Goal: Obtain resource: Obtain resource

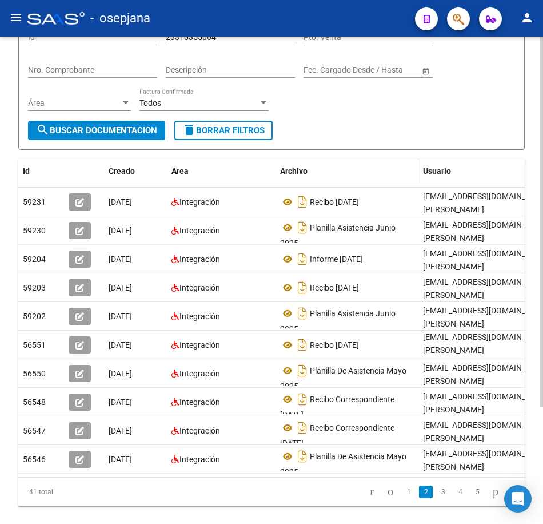
scroll to position [96, 0]
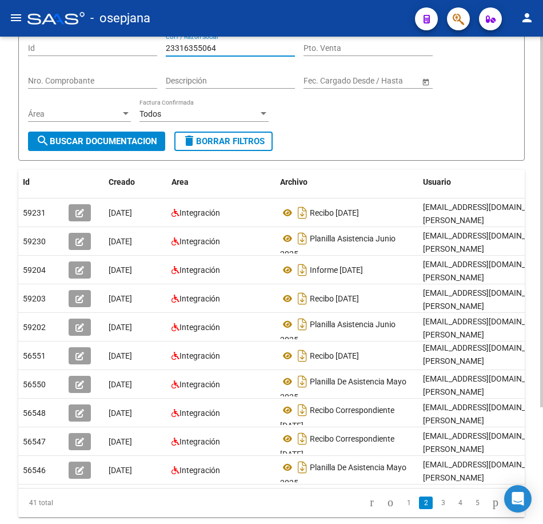
drag, startPoint x: 224, startPoint y: 49, endPoint x: 116, endPoint y: 50, distance: 108.7
click at [116, 50] on div "Filtros Id 23316355064 CUIT / Razón Social Pto. Venta Nro. Comprobante Descripc…" at bounding box center [271, 82] width 487 height 98
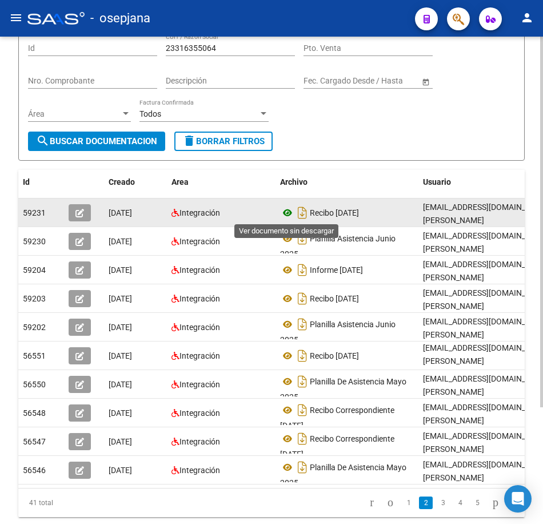
click at [287, 213] on icon at bounding box center [287, 213] width 15 height 14
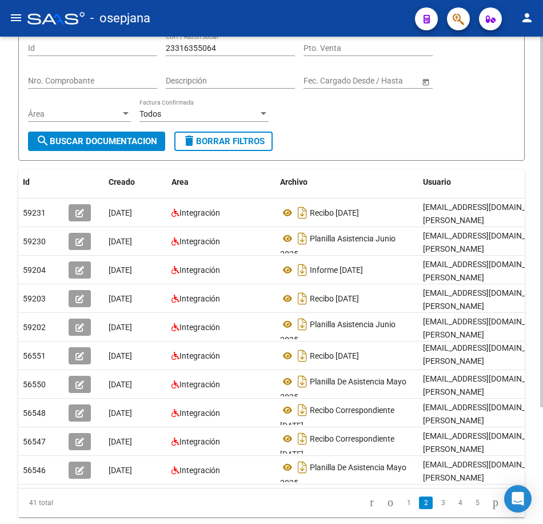
click at [396, 142] on form "Filtros Id 23316355064 CUIT / Razón Social Pto. Venta Nro. Comprobante Descripc…" at bounding box center [271, 91] width 507 height 137
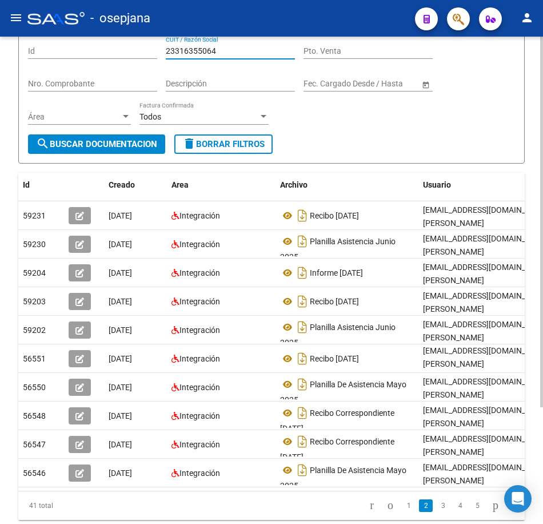
scroll to position [89, 0]
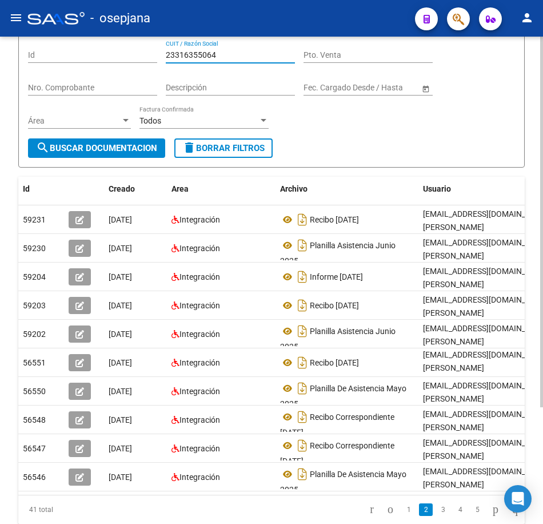
drag, startPoint x: 220, startPoint y: 48, endPoint x: 118, endPoint y: 47, distance: 101.2
click at [118, 47] on div "Filtros Id 23316355064 CUIT / Razón Social Pto. Venta Nro. Comprobante Descripc…" at bounding box center [271, 89] width 487 height 98
paste input "968367"
click at [135, 146] on span "search Buscar Documentacion" at bounding box center [96, 148] width 121 height 10
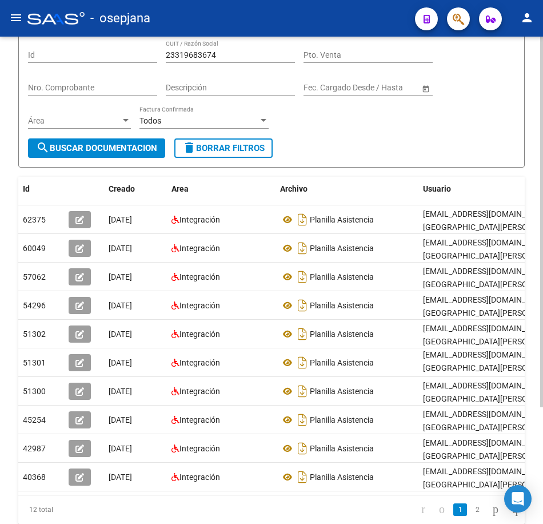
click at [471, 516] on link "2" at bounding box center [478, 509] width 14 height 13
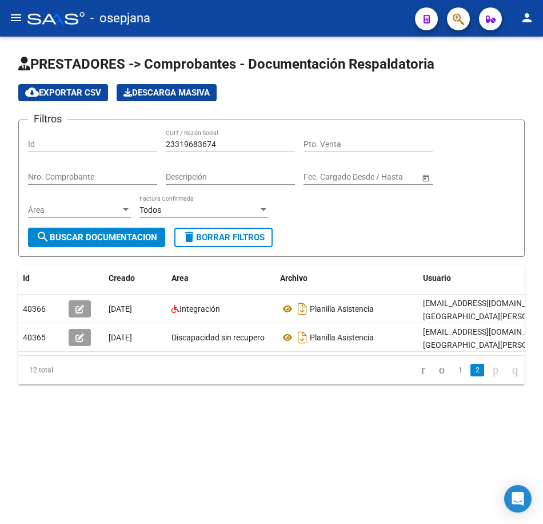
scroll to position [0, 0]
drag, startPoint x: 224, startPoint y: 145, endPoint x: 86, endPoint y: 141, distance: 137.3
click at [86, 141] on div "Filtros Id 23319683674 CUIT / Razón Social Pto. Venta Nro. Comprobante Descripc…" at bounding box center [271, 178] width 487 height 98
paste input "8386761"
click at [132, 236] on span "search Buscar Documentacion" at bounding box center [96, 237] width 121 height 10
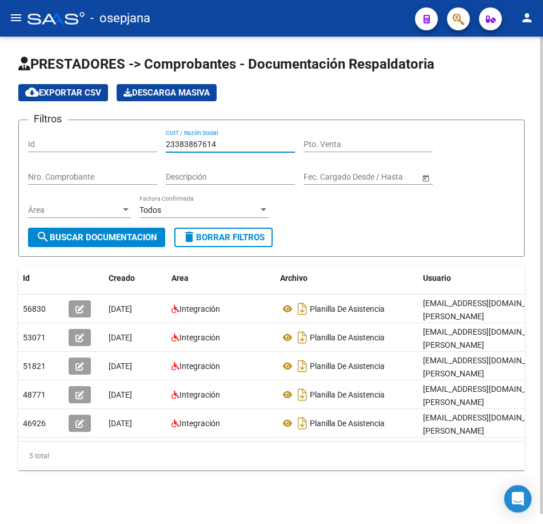
drag, startPoint x: 221, startPoint y: 144, endPoint x: 143, endPoint y: 142, distance: 78.4
click at [145, 142] on div "Filtros Id 23383867614 CUIT / Razón Social Pto. Venta Nro. Comprobante Descripc…" at bounding box center [271, 178] width 487 height 98
paste input "9462915"
type input "23394629154"
click at [144, 240] on span "search Buscar Documentacion" at bounding box center [96, 237] width 121 height 10
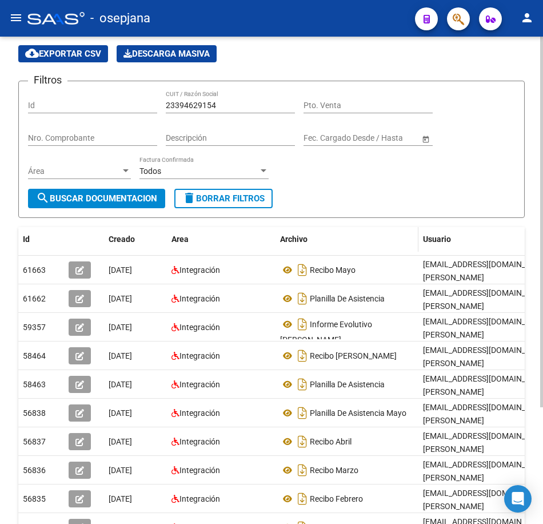
scroll to position [114, 0]
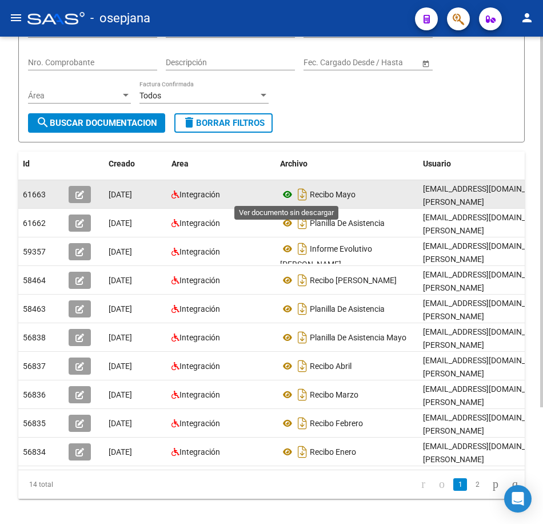
click at [290, 196] on icon at bounding box center [287, 195] width 15 height 14
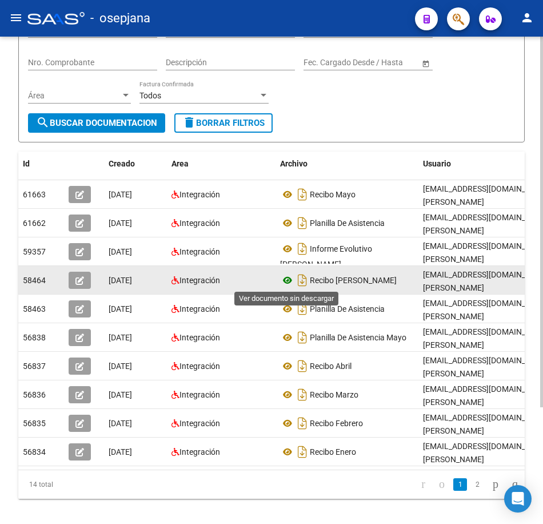
click at [285, 278] on icon at bounding box center [287, 280] width 15 height 14
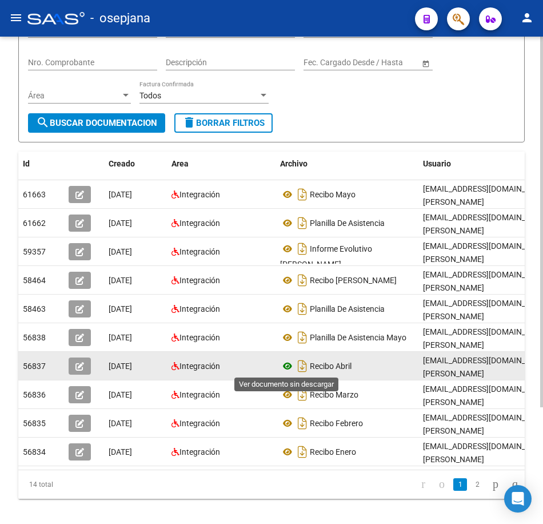
click at [290, 364] on icon at bounding box center [287, 366] width 15 height 14
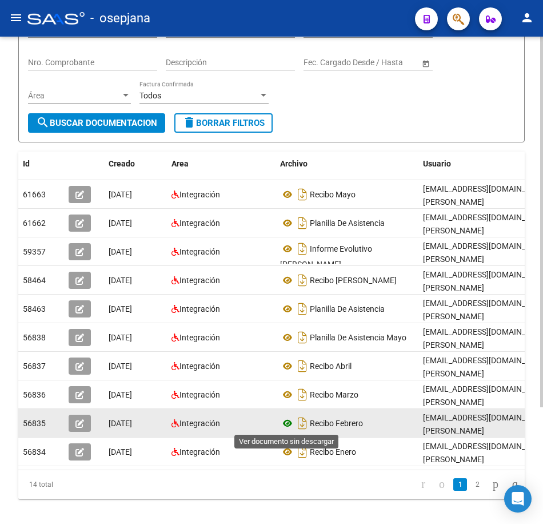
click at [288, 423] on icon at bounding box center [287, 423] width 15 height 14
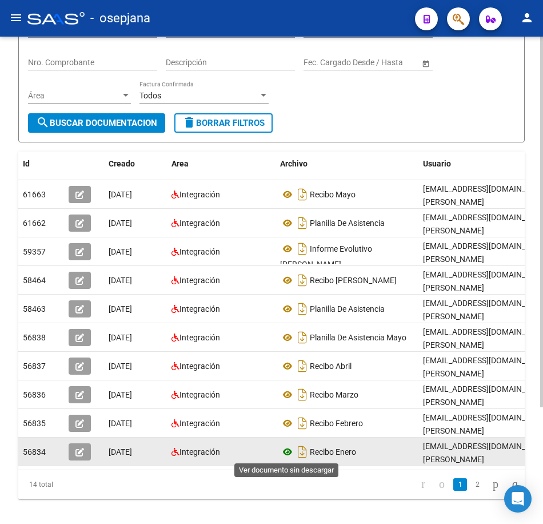
click at [289, 452] on icon at bounding box center [287, 452] width 15 height 14
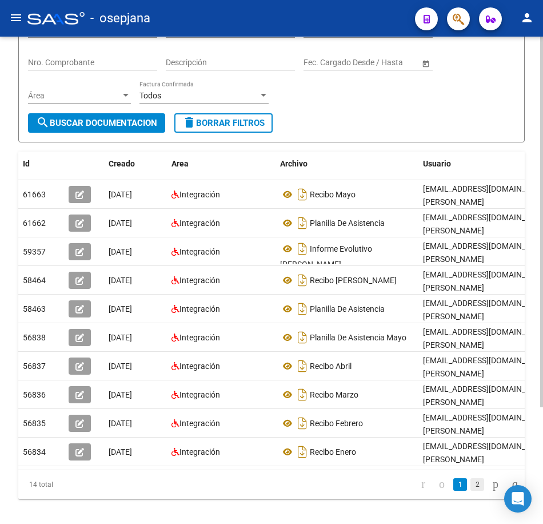
click at [471, 491] on link "2" at bounding box center [478, 484] width 14 height 13
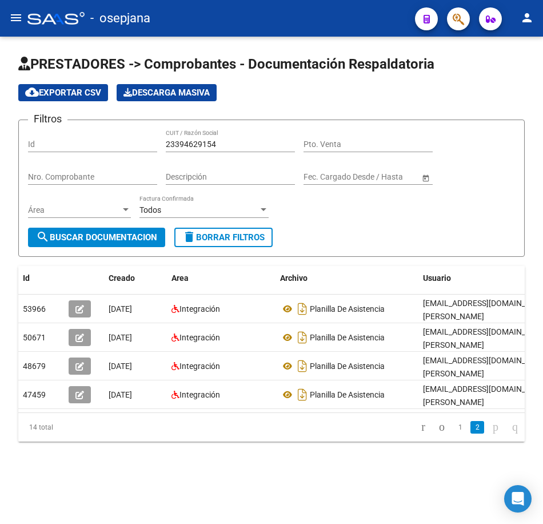
scroll to position [0, 0]
click at [453, 433] on link "1" at bounding box center [460, 427] width 14 height 13
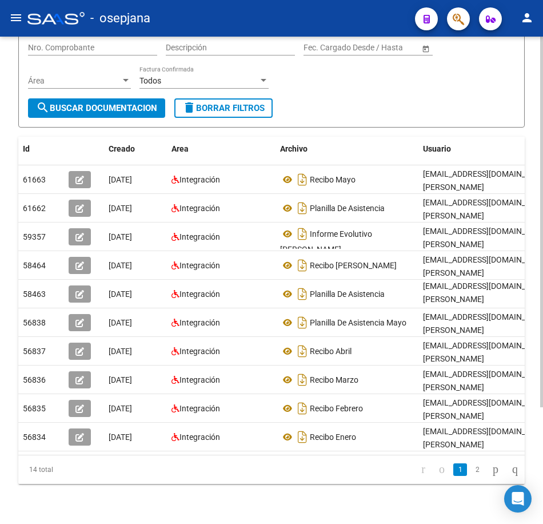
scroll to position [150, 0]
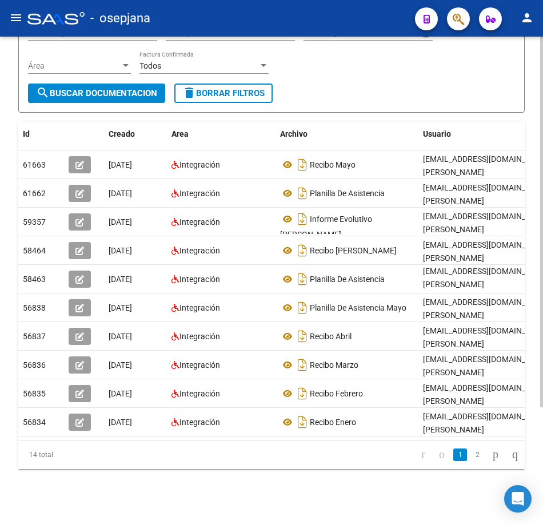
click at [541, 463] on div at bounding box center [541, 338] width 3 height 371
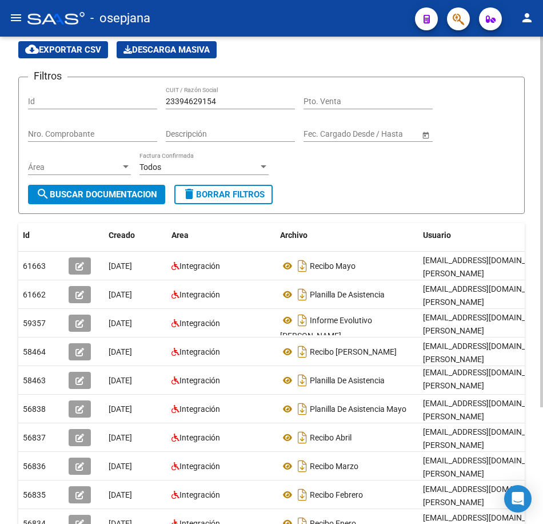
scroll to position [36, 0]
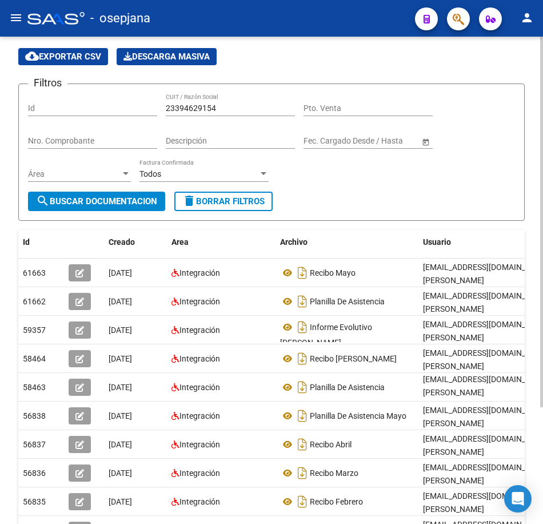
drag, startPoint x: 165, startPoint y: 106, endPoint x: 240, endPoint y: 105, distance: 74.3
click at [240, 105] on div "Filtros Id 23394629154 CUIT / Razón Social Pto. Venta Nro. Comprobante Descripc…" at bounding box center [271, 142] width 487 height 98
drag, startPoint x: 224, startPoint y: 108, endPoint x: 163, endPoint y: 104, distance: 60.8
click at [158, 105] on div "Filtros Id 23394629154 CUIT / Razón Social Pto. Venta Nro. Comprobante Descripc…" at bounding box center [271, 142] width 487 height 98
click at [14, 18] on mat-icon "menu" at bounding box center [16, 18] width 14 height 14
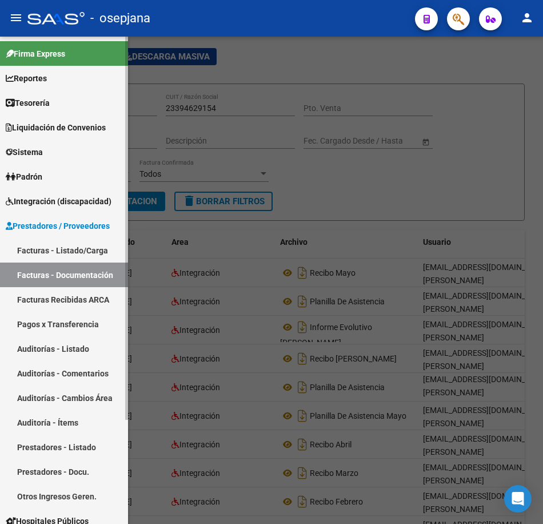
click at [94, 249] on link "Facturas - Listado/Carga" at bounding box center [64, 250] width 128 height 25
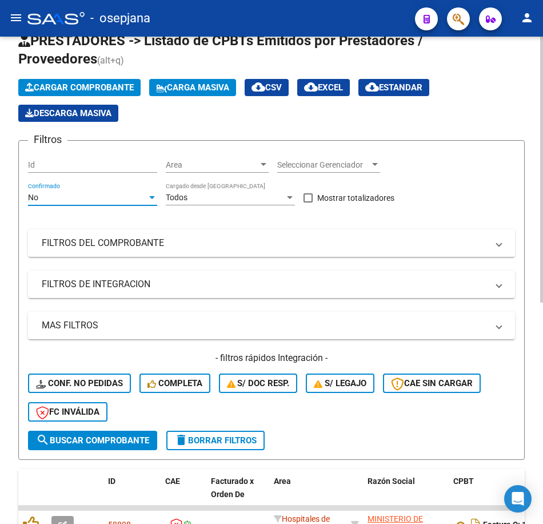
click at [100, 193] on div "No" at bounding box center [87, 198] width 119 height 10
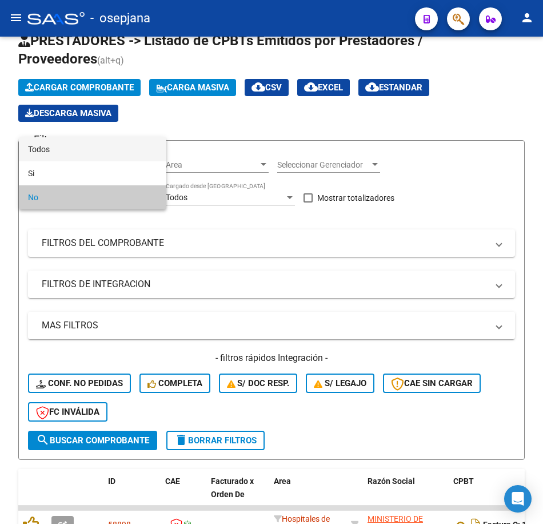
click at [61, 145] on span "Todos" at bounding box center [92, 149] width 129 height 24
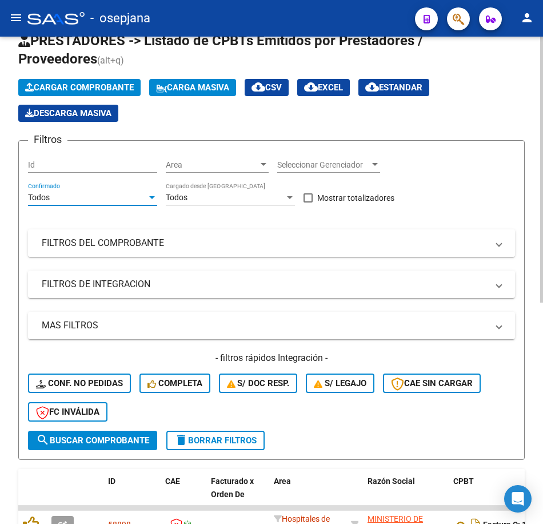
click at [214, 242] on mat-panel-title "FILTROS DEL COMPROBANTE" at bounding box center [265, 243] width 446 height 13
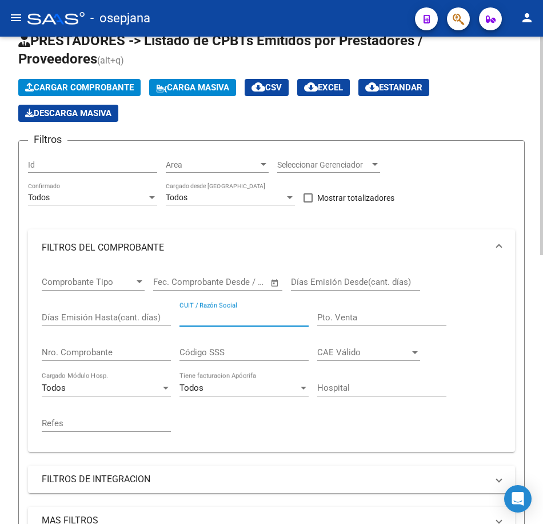
paste input "23394629154"
type input "23394629154"
click at [114, 352] on input "Nro. Comprobante" at bounding box center [106, 352] width 129 height 10
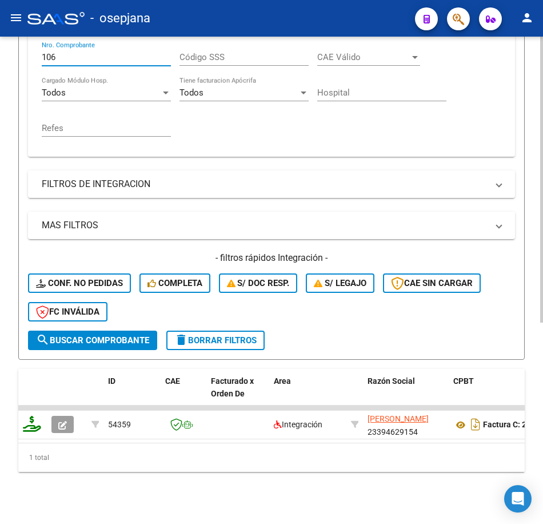
scroll to position [343, 0]
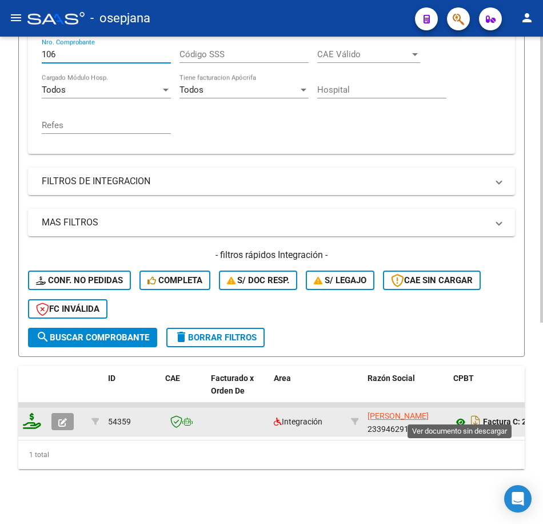
click at [465, 415] on icon at bounding box center [460, 422] width 15 height 14
click at [459, 415] on icon at bounding box center [460, 422] width 15 height 14
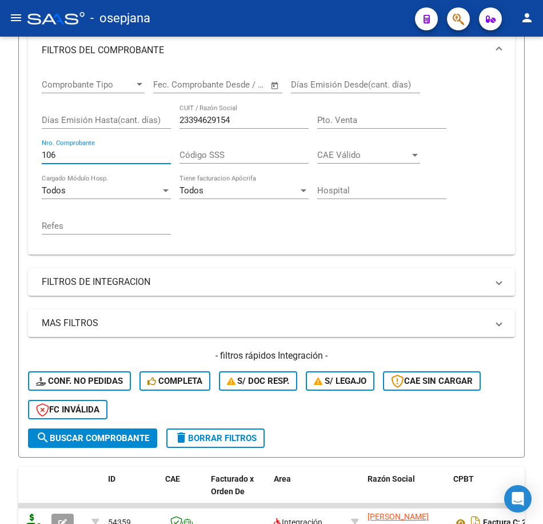
drag, startPoint x: 41, startPoint y: 41, endPoint x: -3, endPoint y: 28, distance: 45.2
click at [0, 28] on html "menu - osepjana person Firma Express Reportes Tablero de Control Ingresos Perci…" at bounding box center [271, 262] width 543 height 524
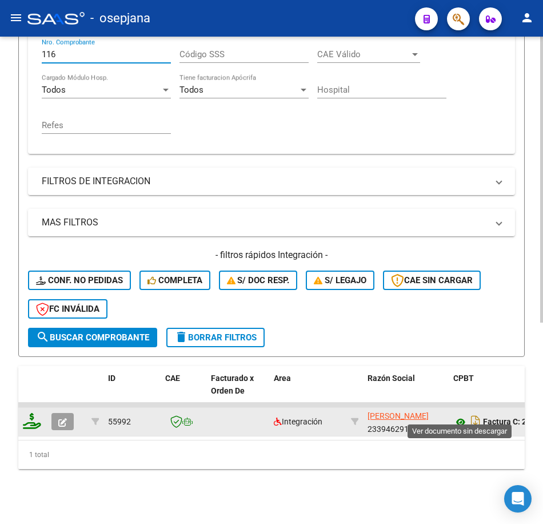
type input "116"
click at [462, 418] on icon at bounding box center [460, 422] width 15 height 14
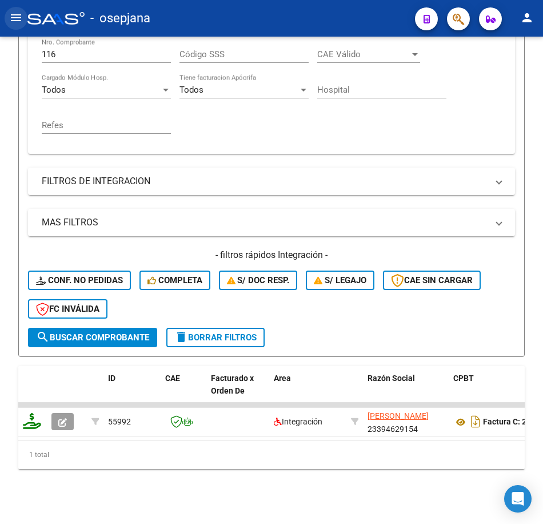
click at [12, 19] on mat-icon "menu" at bounding box center [16, 18] width 14 height 14
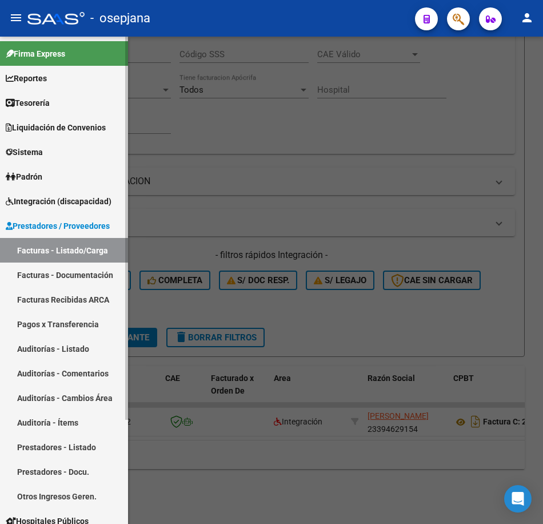
click at [66, 275] on link "Facturas - Documentación" at bounding box center [64, 274] width 128 height 25
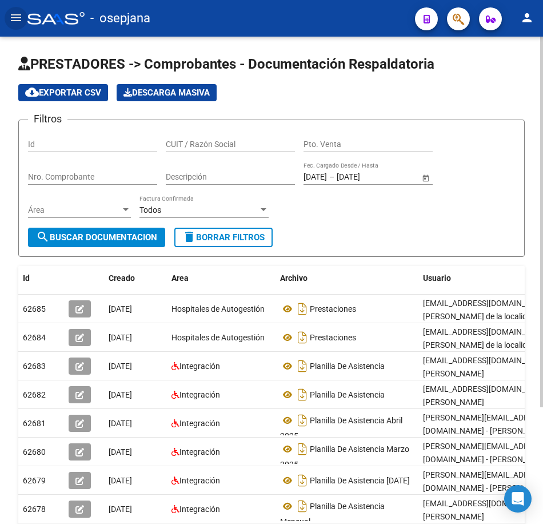
click at [211, 238] on span "delete Borrar Filtros" at bounding box center [223, 237] width 82 height 10
paste input "[PERSON_NAME]"
type input "[PERSON_NAME]"
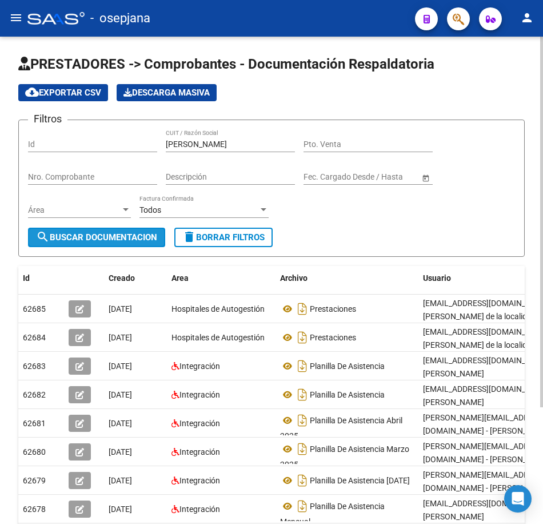
click at [117, 236] on span "search Buscar Documentacion" at bounding box center [96, 237] width 121 height 10
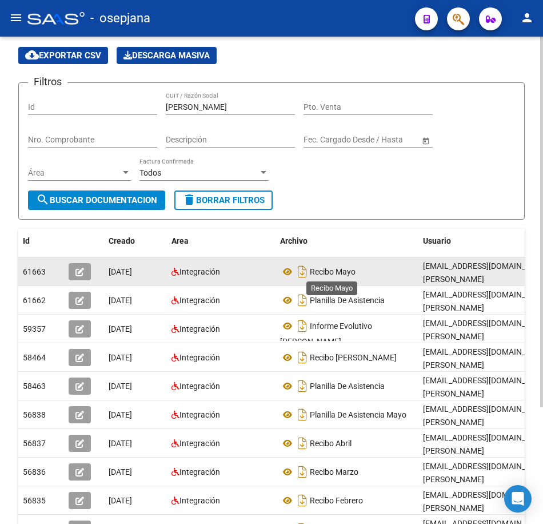
scroll to position [57, 0]
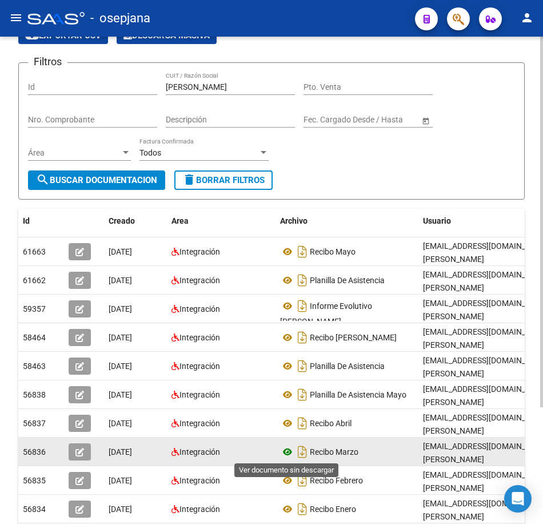
click at [287, 449] on icon at bounding box center [287, 452] width 15 height 14
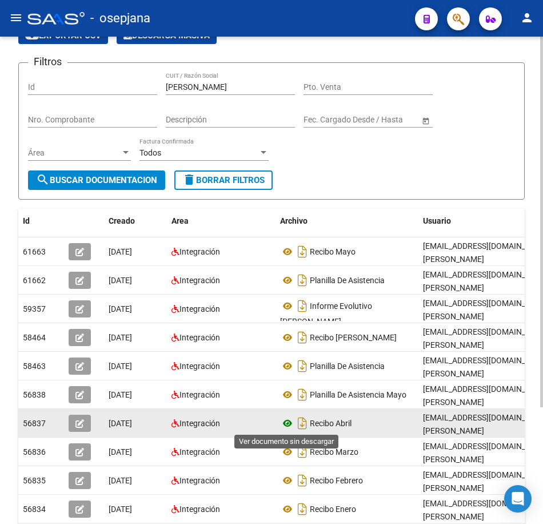
click at [290, 423] on icon at bounding box center [287, 423] width 15 height 14
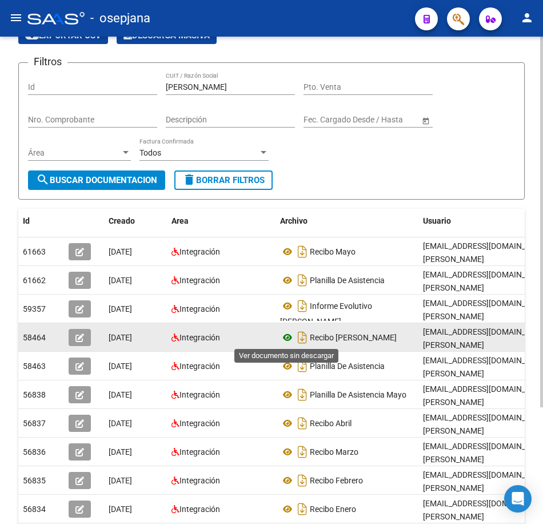
click at [287, 338] on icon at bounding box center [287, 338] width 15 height 14
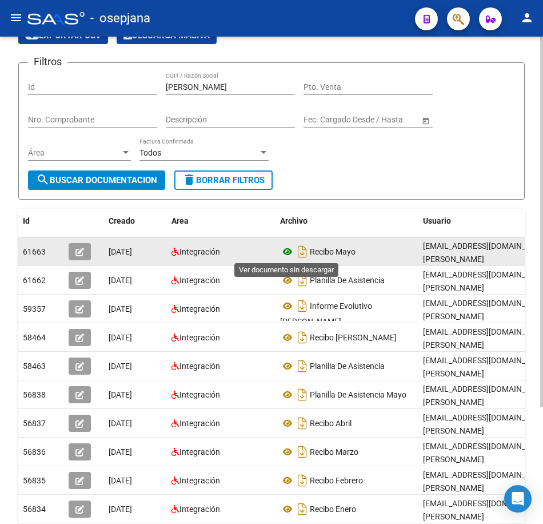
click at [285, 250] on icon at bounding box center [287, 252] width 15 height 14
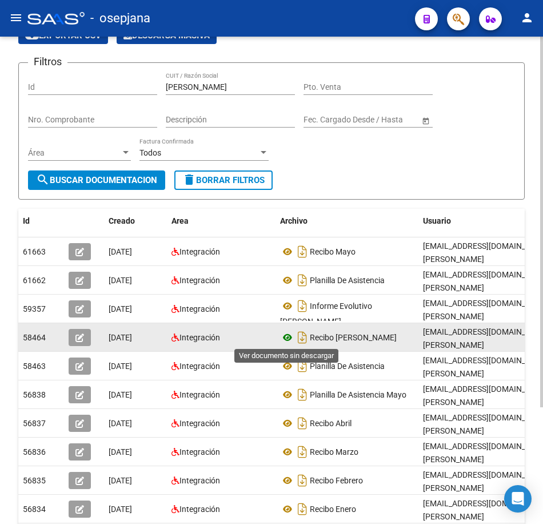
click at [290, 337] on icon at bounding box center [287, 338] width 15 height 14
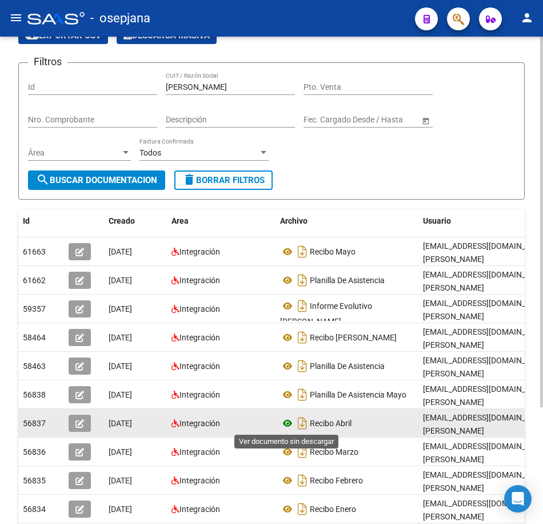
click at [288, 424] on icon at bounding box center [287, 423] width 15 height 14
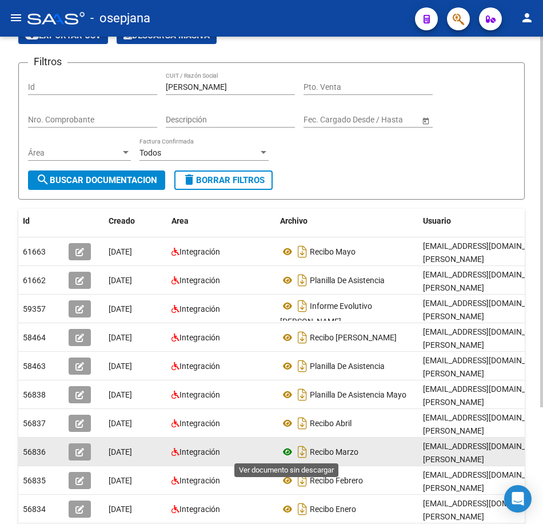
click at [287, 452] on icon at bounding box center [287, 452] width 15 height 14
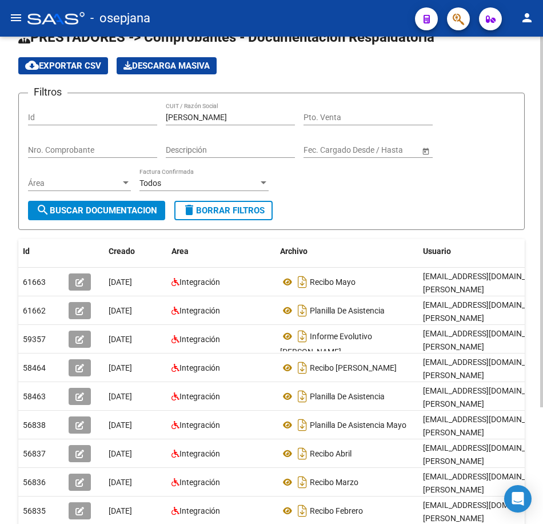
scroll to position [0, 0]
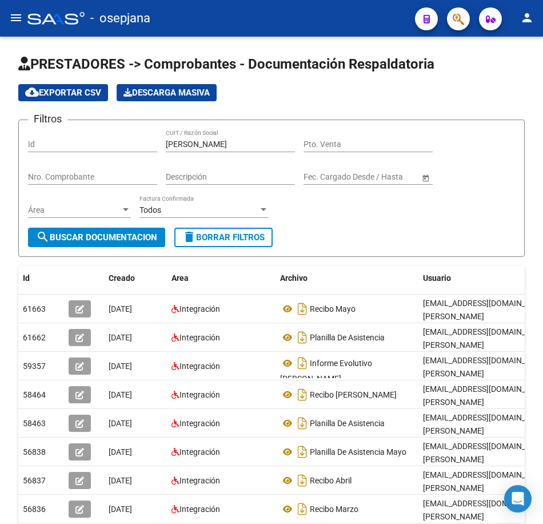
click at [12, 18] on mat-icon "menu" at bounding box center [16, 18] width 14 height 14
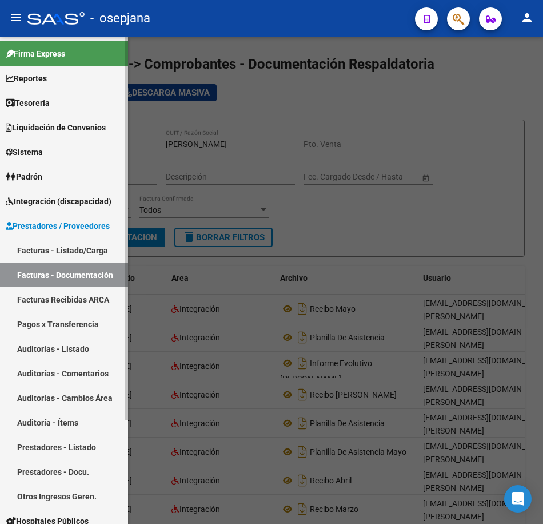
click at [77, 252] on link "Facturas - Listado/Carga" at bounding box center [64, 250] width 128 height 25
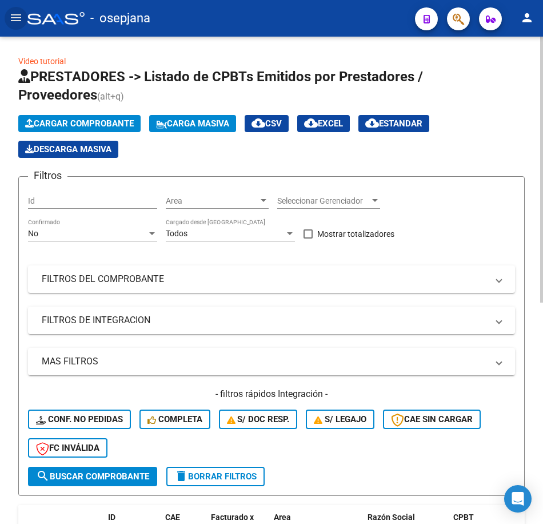
click at [85, 236] on div "No" at bounding box center [87, 234] width 119 height 10
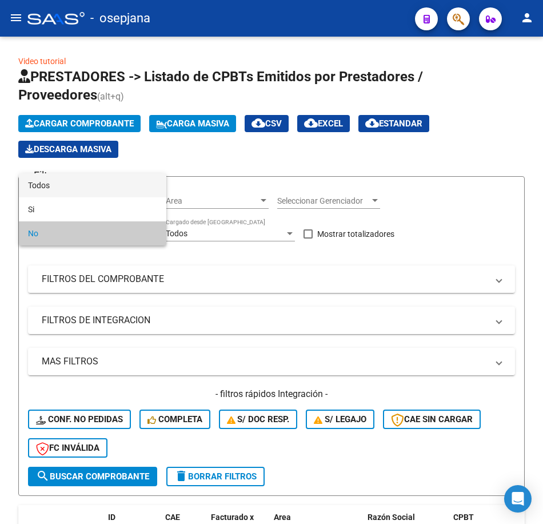
click at [51, 184] on span "Todos" at bounding box center [92, 185] width 129 height 24
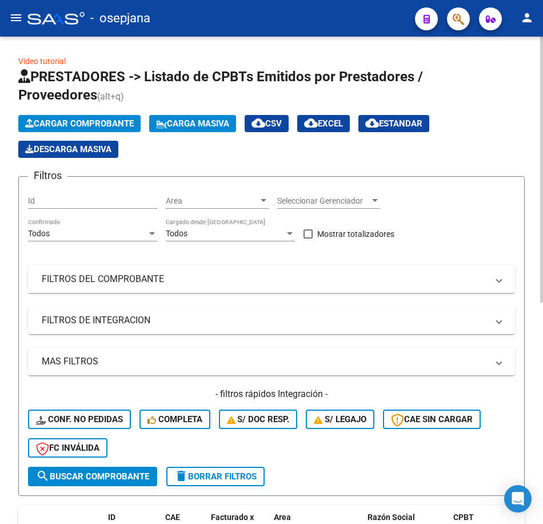
click at [150, 273] on mat-panel-title "FILTROS DEL COMPROBANTE" at bounding box center [265, 279] width 446 height 13
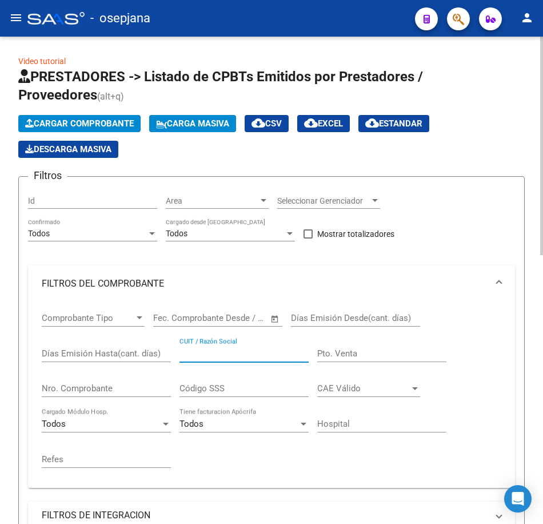
click at [211, 355] on input "CUIT / Razón Social" at bounding box center [244, 353] width 129 height 10
paste input "[PERSON_NAME]"
type input "[PERSON_NAME]"
click at [101, 388] on input "Nro. Comprobante" at bounding box center [106, 388] width 129 height 10
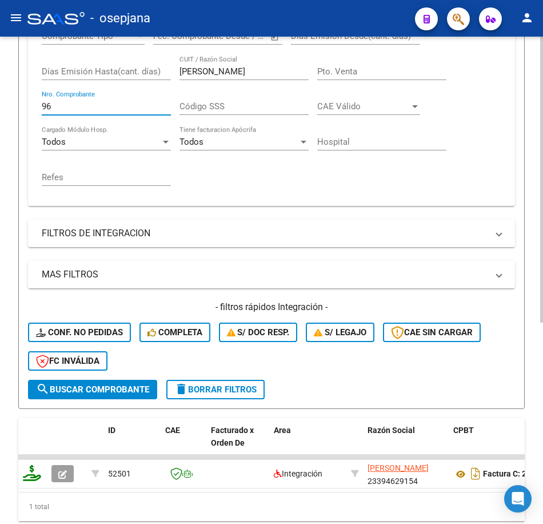
scroll to position [343, 0]
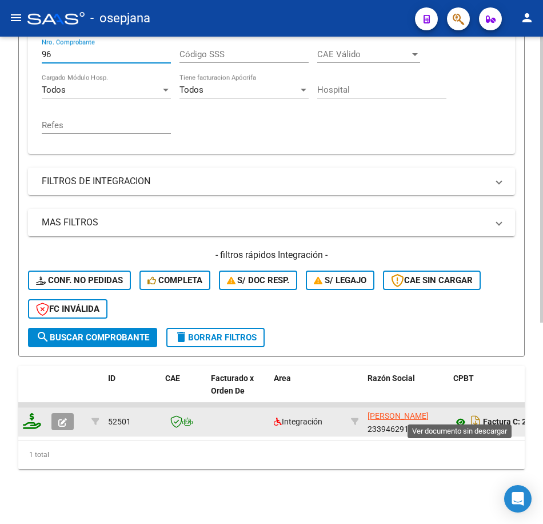
type input "96"
click at [462, 415] on icon at bounding box center [460, 422] width 15 height 14
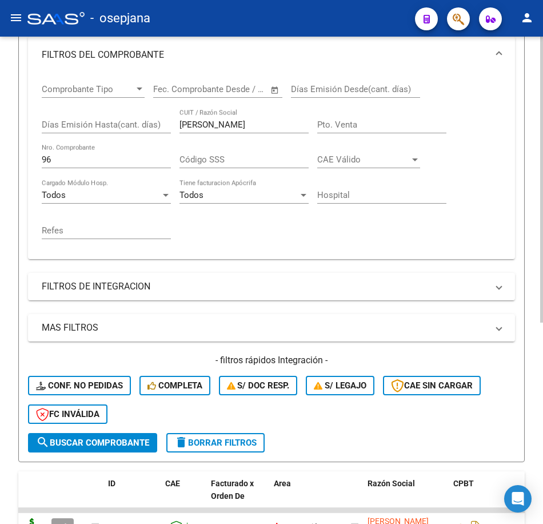
scroll to position [172, 0]
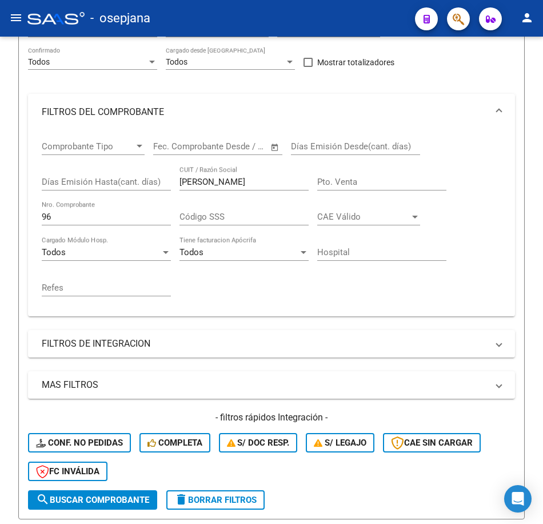
click at [13, 20] on mat-icon "menu" at bounding box center [16, 18] width 14 height 14
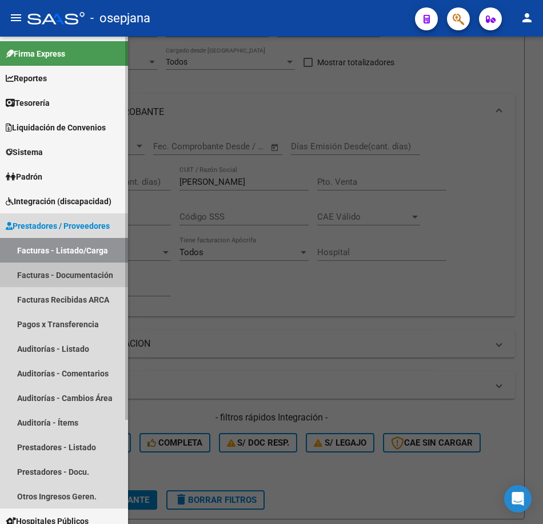
click at [89, 280] on link "Facturas - Documentación" at bounding box center [64, 274] width 128 height 25
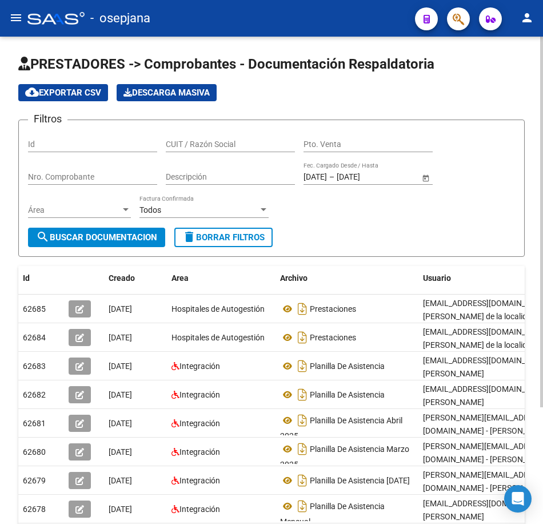
click at [218, 241] on span "delete Borrar Filtros" at bounding box center [223, 237] width 82 height 10
click at [210, 142] on input "CUIT / Razón Social" at bounding box center [230, 145] width 129 height 10
paste input "27190401141"
click at [144, 244] on button "search Buscar Documentacion" at bounding box center [96, 237] width 137 height 19
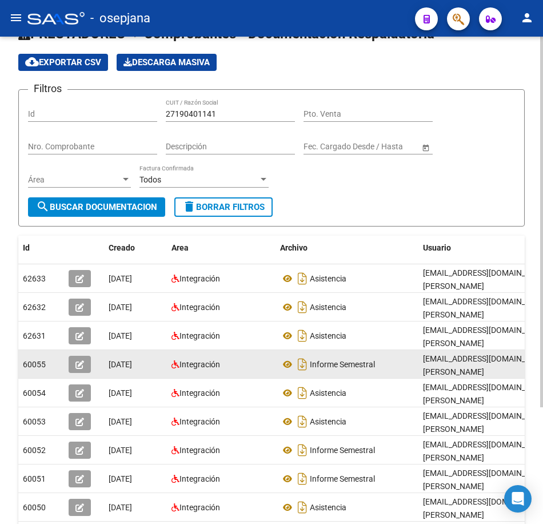
scroll to position [114, 0]
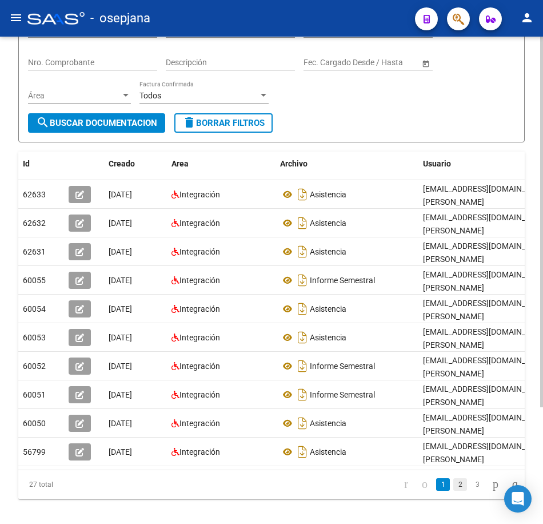
click at [453, 491] on link "2" at bounding box center [460, 484] width 14 height 13
click at [491, 491] on icon "go to next page" at bounding box center [495, 484] width 9 height 14
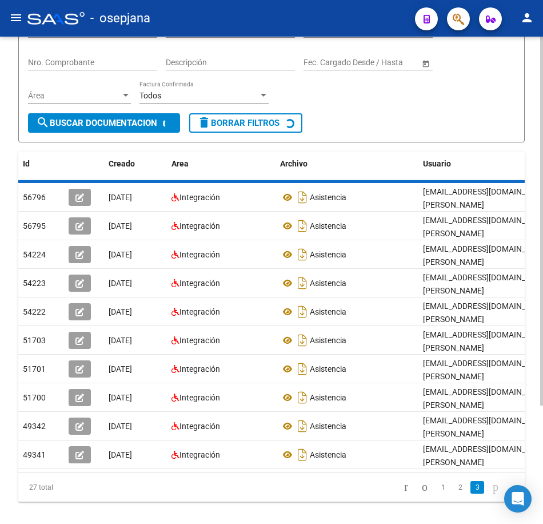
scroll to position [67, 0]
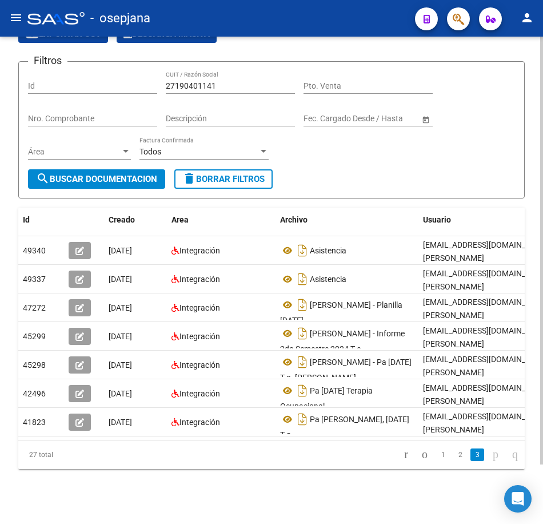
click at [488, 496] on div "PRESTADORES -> Comprobantes - Documentación Respaldatoria cloud_download Export…" at bounding box center [271, 251] width 543 height 546
click at [54, 71] on div "Filtros Id 27190401141 CUIT / Razón Social Pto. Venta Nro. Comprobante Descripc…" at bounding box center [271, 120] width 487 height 98
paste input "22156042"
click at [121, 174] on span "search Buscar Documentacion" at bounding box center [96, 179] width 121 height 10
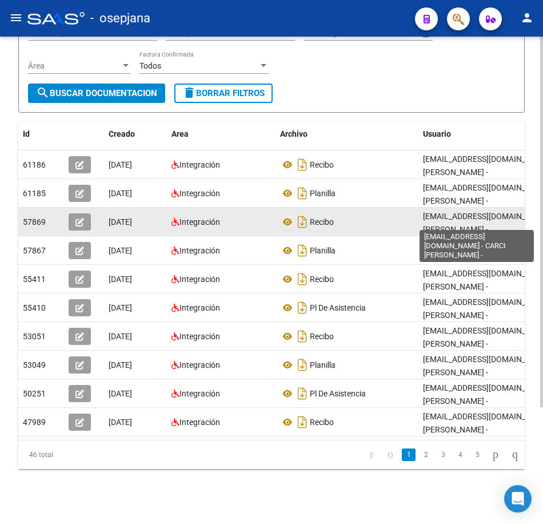
scroll to position [153, 0]
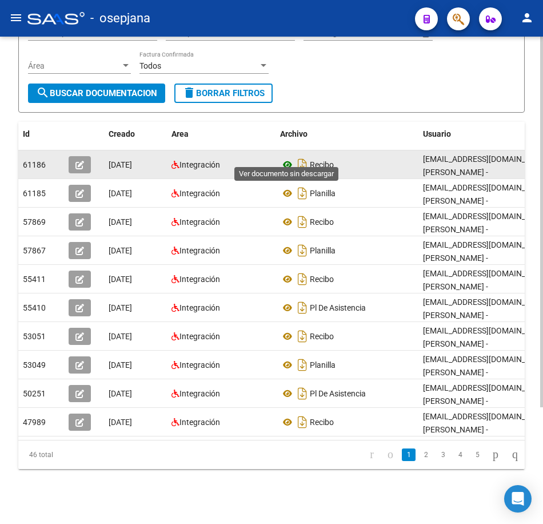
click at [286, 158] on icon at bounding box center [287, 165] width 15 height 14
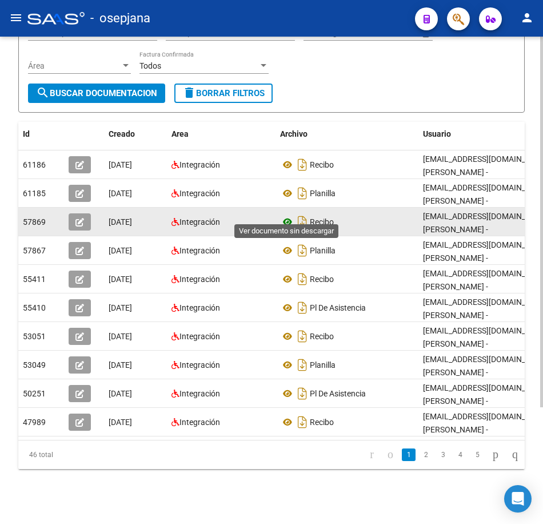
click at [293, 215] on icon at bounding box center [287, 222] width 15 height 14
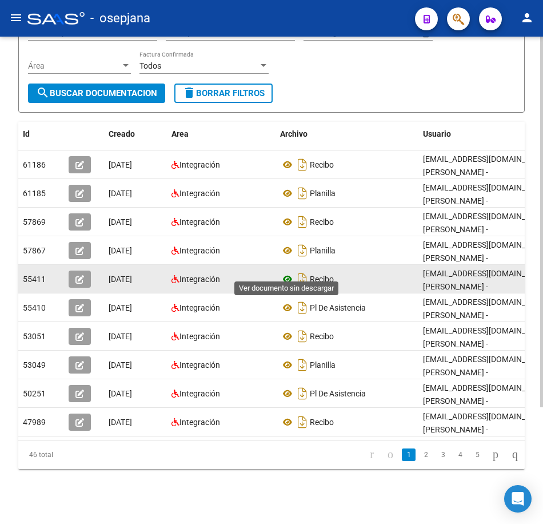
click at [288, 272] on icon at bounding box center [287, 279] width 15 height 14
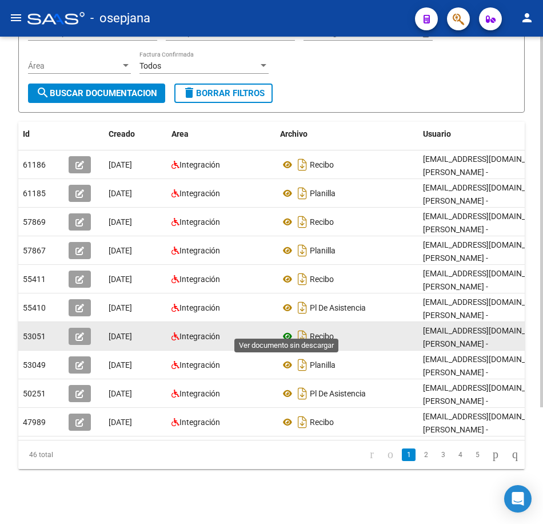
click at [289, 329] on icon at bounding box center [287, 336] width 15 height 14
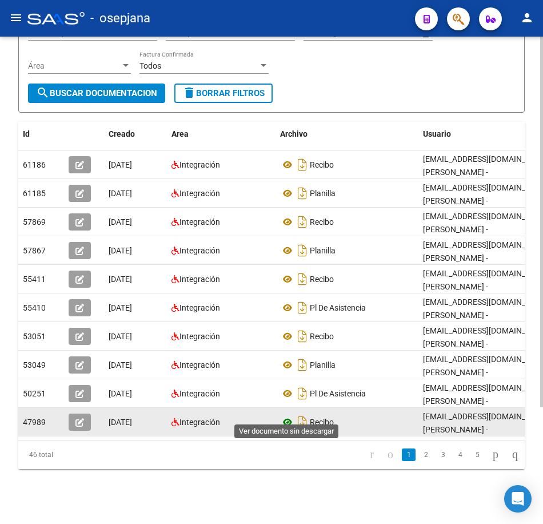
click at [287, 415] on icon at bounding box center [287, 422] width 15 height 14
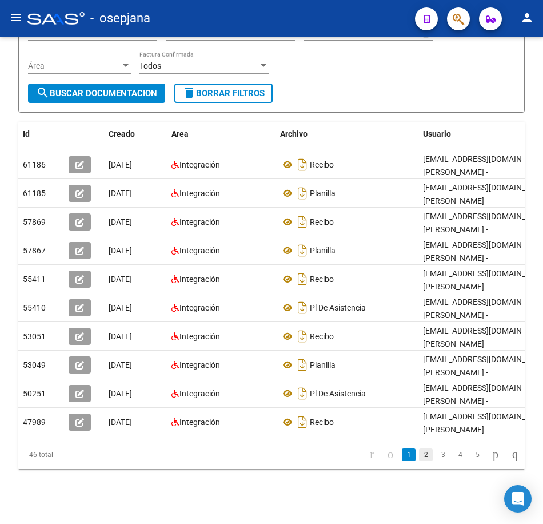
click at [419, 454] on link "2" at bounding box center [426, 454] width 14 height 13
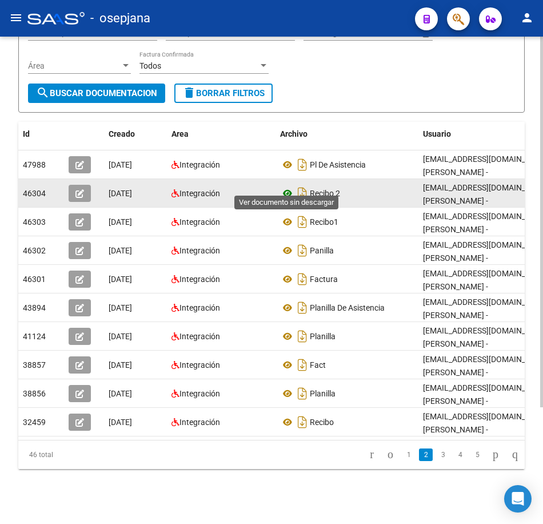
click at [291, 186] on icon at bounding box center [287, 193] width 15 height 14
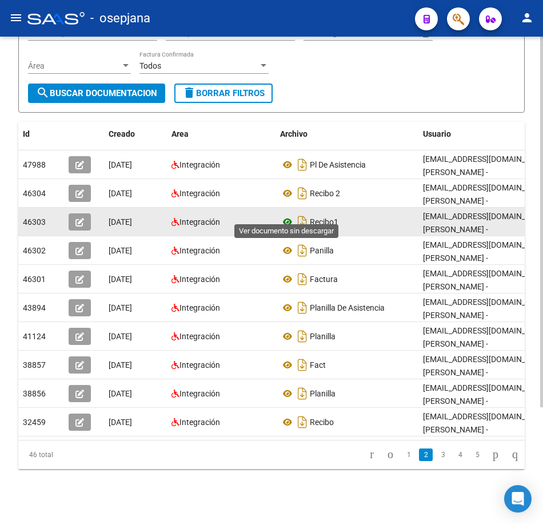
click at [288, 215] on icon at bounding box center [287, 222] width 15 height 14
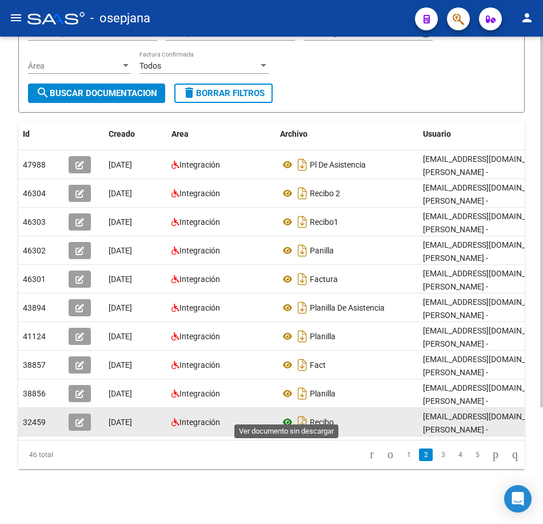
click at [289, 415] on icon at bounding box center [287, 422] width 15 height 14
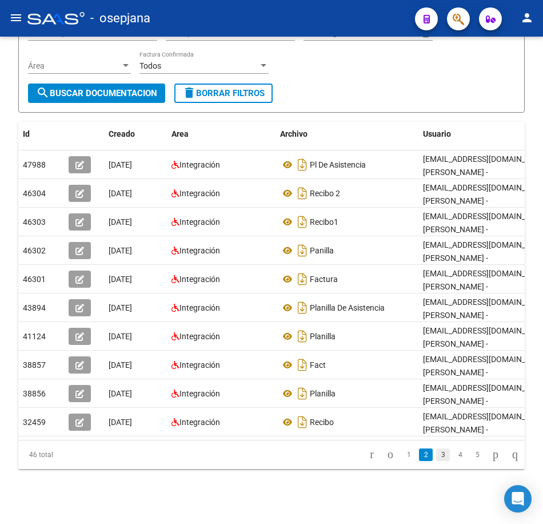
click at [436, 453] on link "3" at bounding box center [443, 454] width 14 height 13
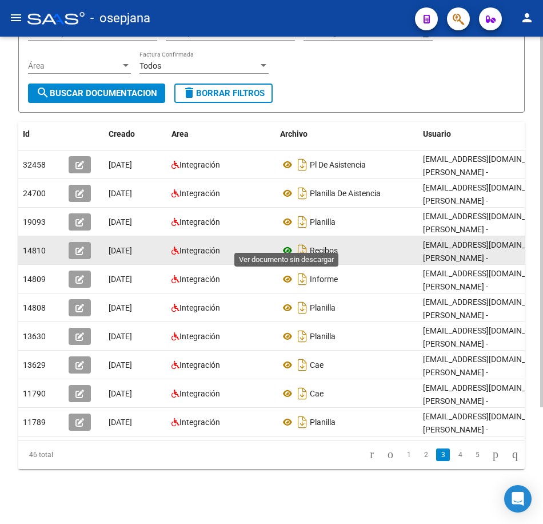
click at [285, 244] on icon at bounding box center [287, 251] width 15 height 14
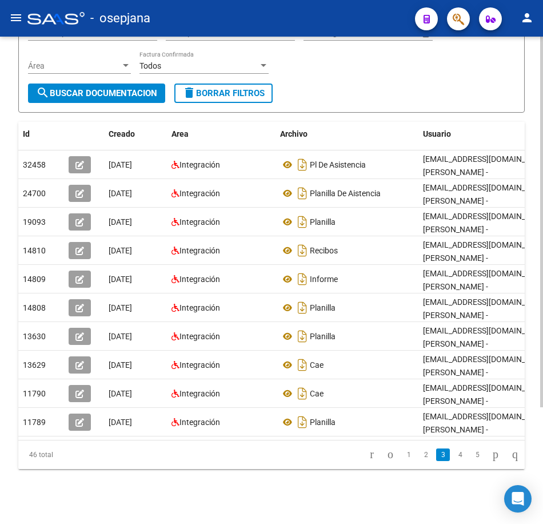
click at [324, 101] on form "Filtros Id 27221560421 CUIT / Razón Social Pto. Venta Nro. Comprobante Descripc…" at bounding box center [271, 43] width 507 height 137
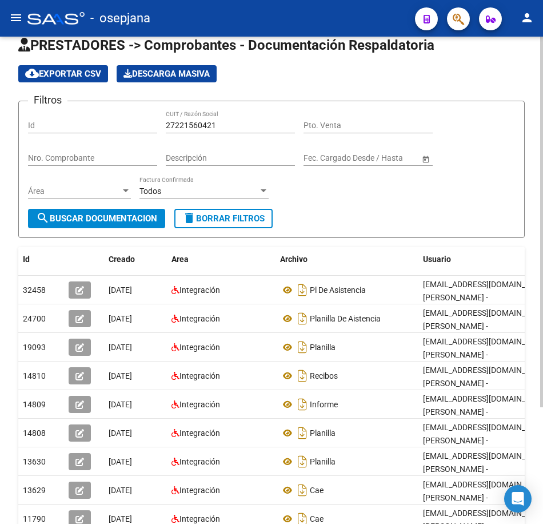
scroll to position [0, 0]
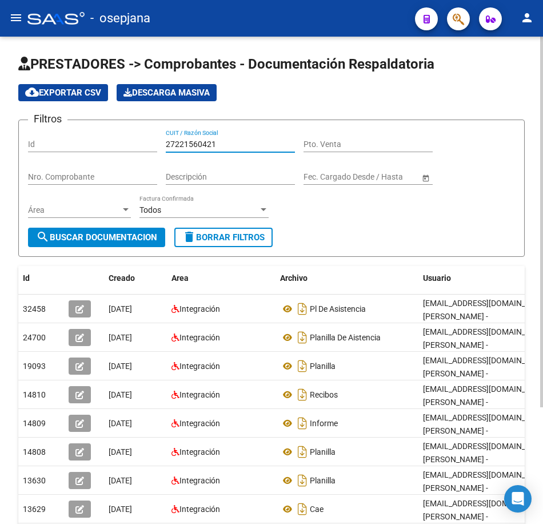
drag, startPoint x: 137, startPoint y: 143, endPoint x: 82, endPoint y: 142, distance: 54.9
click at [83, 142] on div "Filtros Id 27221560421 CUIT / Razón Social Pto. Venta Nro. Comprobante Descripc…" at bounding box center [271, 178] width 487 height 98
paste input "31576334"
click at [114, 229] on button "search Buscar Documentacion" at bounding box center [96, 237] width 137 height 19
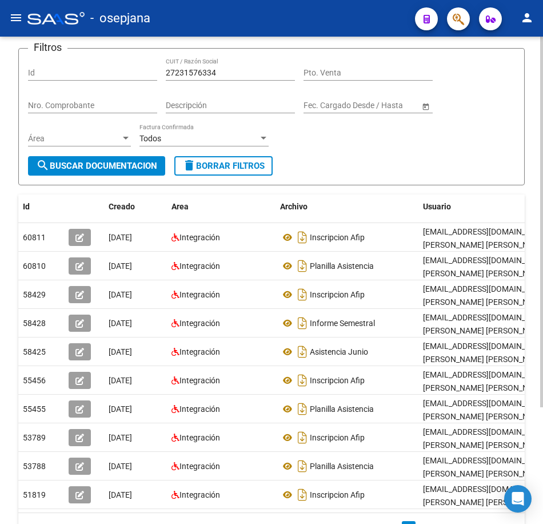
scroll to position [114, 0]
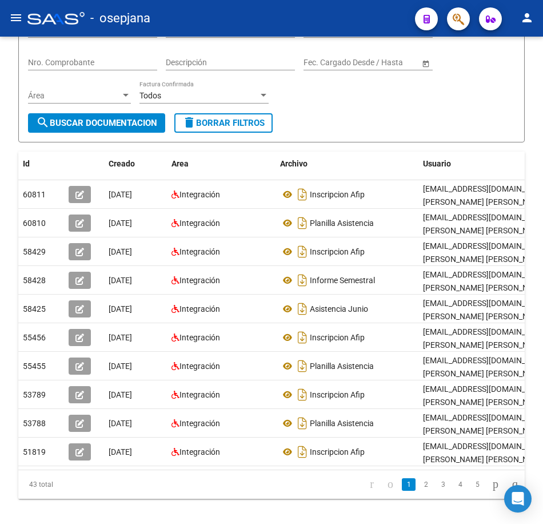
click at [419, 491] on link "2" at bounding box center [426, 484] width 14 height 13
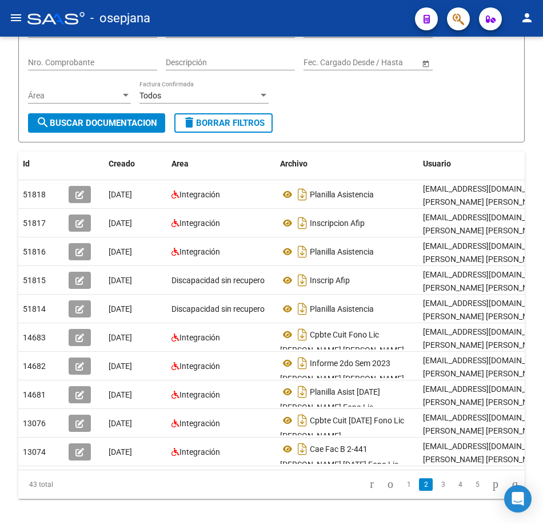
click at [491, 491] on icon "go to next page" at bounding box center [495, 484] width 9 height 14
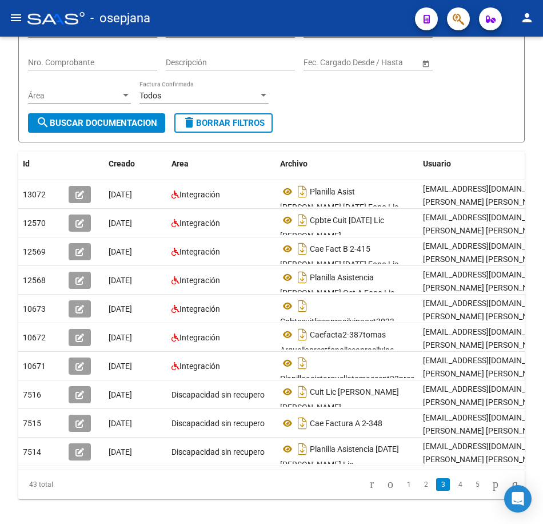
click at [491, 491] on icon "go to next page" at bounding box center [495, 484] width 9 height 14
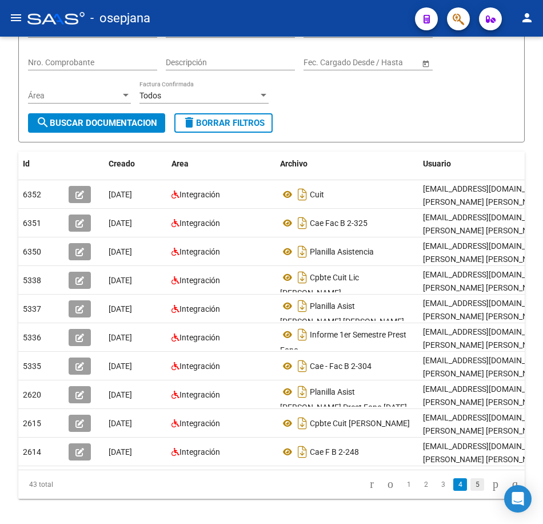
click at [471, 491] on link "5" at bounding box center [478, 484] width 14 height 13
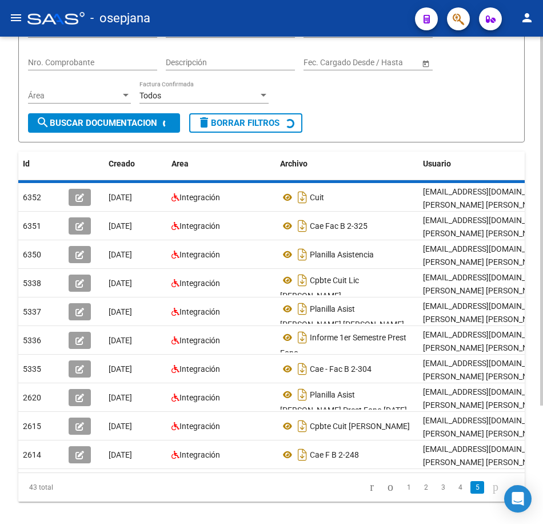
scroll to position [0, 0]
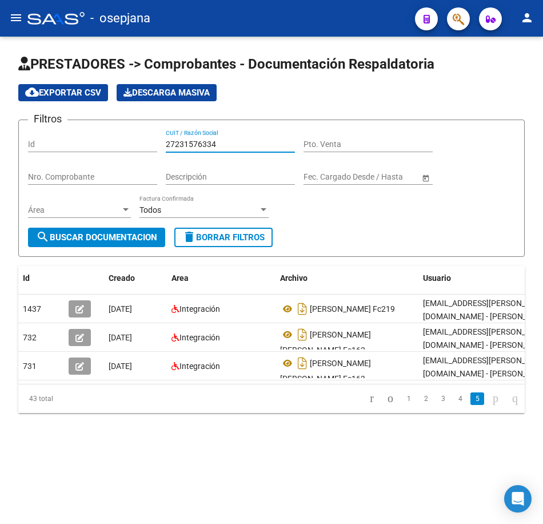
drag, startPoint x: 224, startPoint y: 141, endPoint x: 48, endPoint y: 137, distance: 176.2
click at [48, 137] on div "Filtros Id 27231576334 CUIT / Razón Social Pto. Venta Nro. Comprobante Descripc…" at bounding box center [271, 178] width 487 height 98
paste input "21569607"
click at [128, 239] on span "search Buscar Documentacion" at bounding box center [96, 237] width 121 height 10
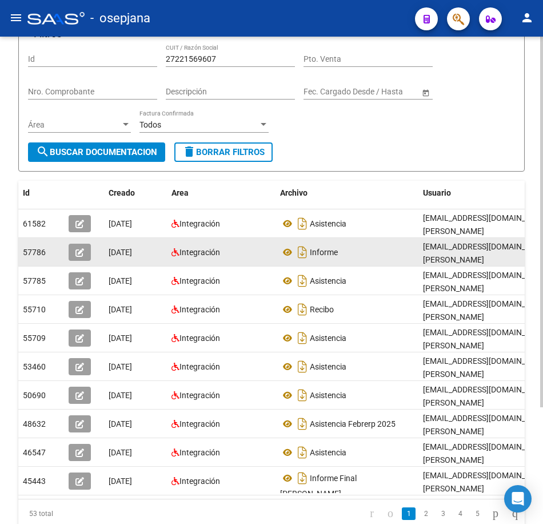
scroll to position [114, 0]
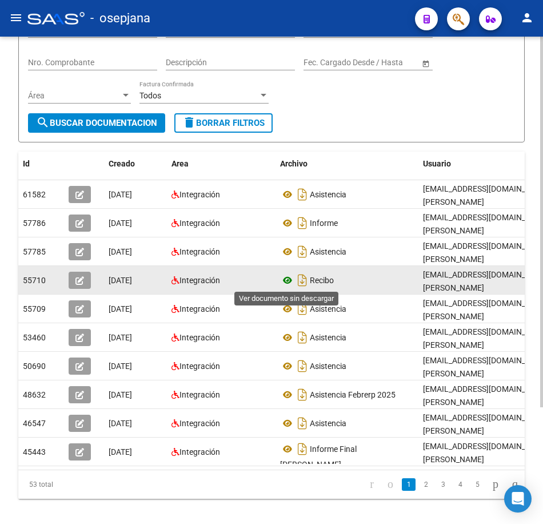
click at [285, 279] on icon at bounding box center [287, 280] width 15 height 14
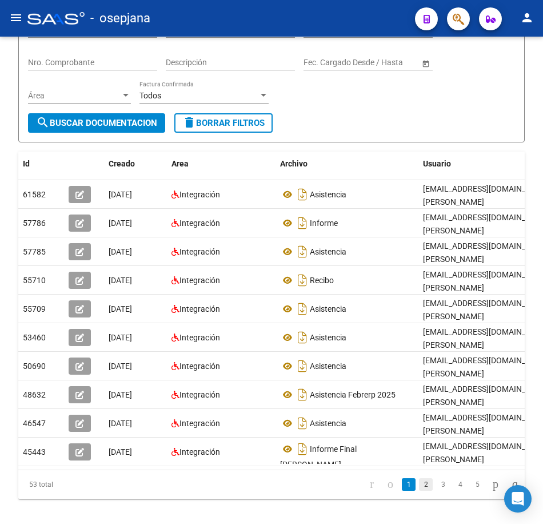
click at [419, 491] on link "2" at bounding box center [426, 484] width 14 height 13
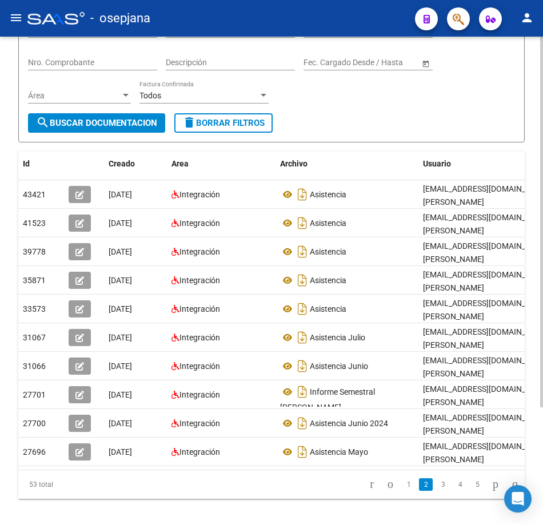
click at [436, 491] on link "3" at bounding box center [443, 484] width 14 height 13
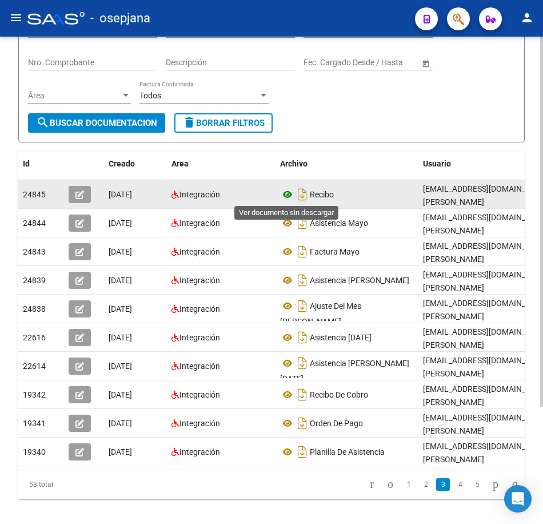
click at [291, 192] on icon at bounding box center [287, 195] width 15 height 14
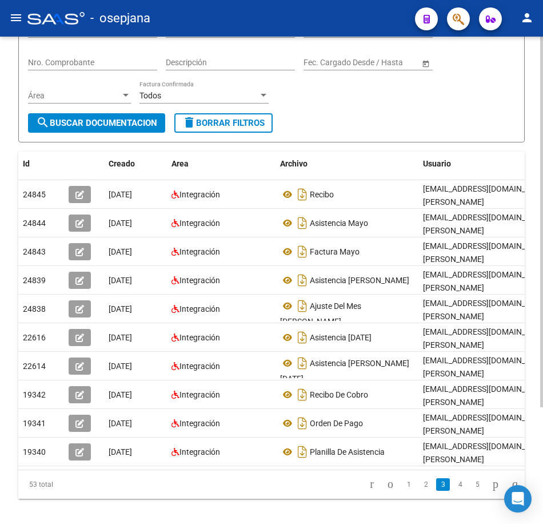
click at [397, 121] on form "Filtros Id 27221569607 CUIT / Razón Social Pto. Venta Nro. Comprobante Descripc…" at bounding box center [271, 73] width 507 height 137
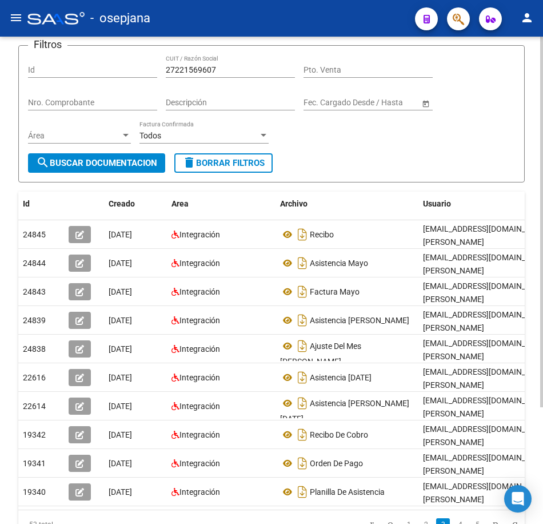
scroll to position [57, 0]
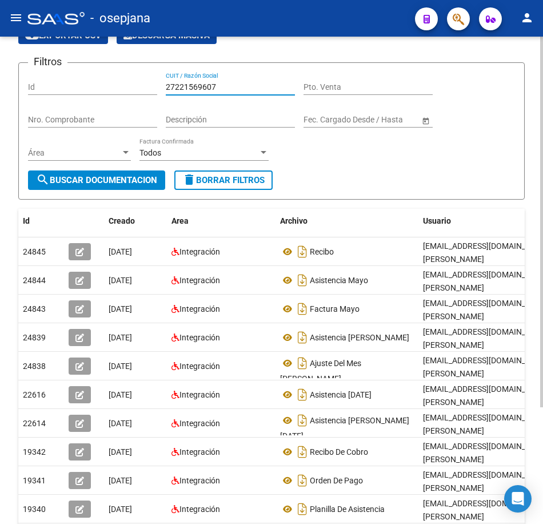
drag, startPoint x: 225, startPoint y: 85, endPoint x: 32, endPoint y: 82, distance: 193.3
click at [32, 82] on div "Filtros Id 27221569607 CUIT / Razón Social Pto. Venta Nro. Comprobante Descripc…" at bounding box center [271, 121] width 487 height 98
paste input "34736855"
click at [141, 180] on span "search Buscar Documentacion" at bounding box center [96, 180] width 121 height 10
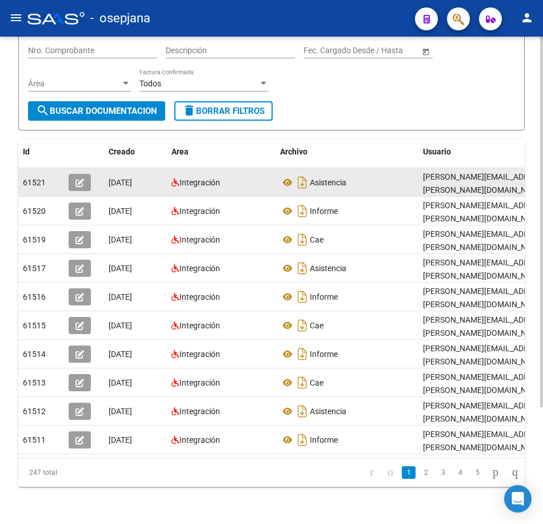
scroll to position [153, 0]
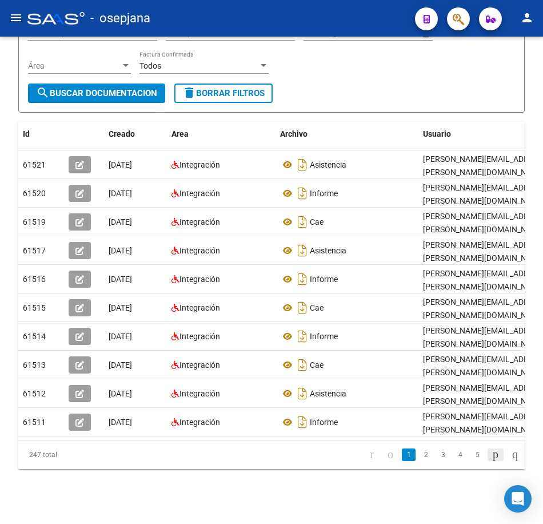
click at [491, 455] on icon "go to next page" at bounding box center [495, 454] width 9 height 14
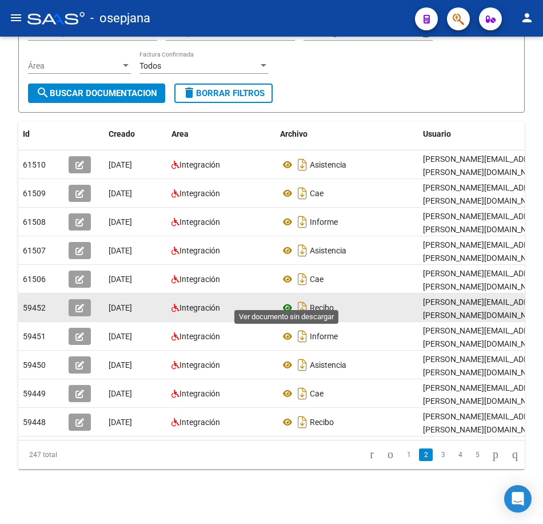
click at [284, 301] on icon at bounding box center [287, 308] width 15 height 14
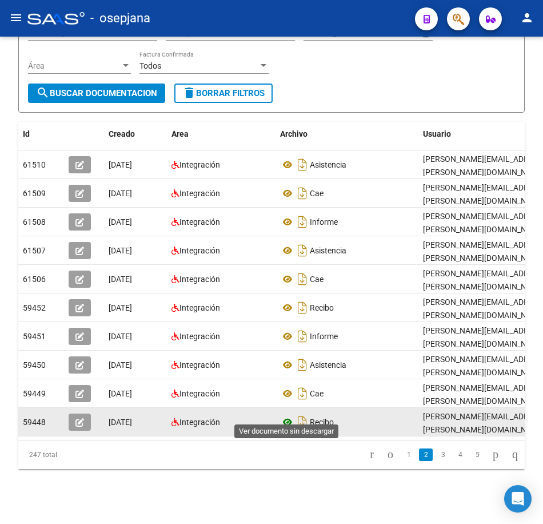
click at [291, 415] on icon at bounding box center [287, 422] width 15 height 14
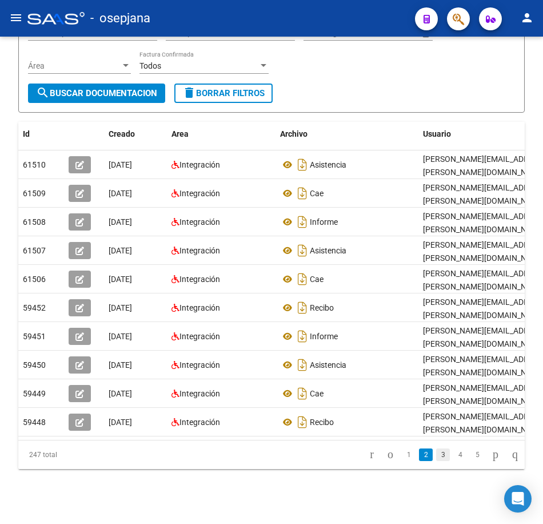
click at [436, 456] on link "3" at bounding box center [443, 454] width 14 height 13
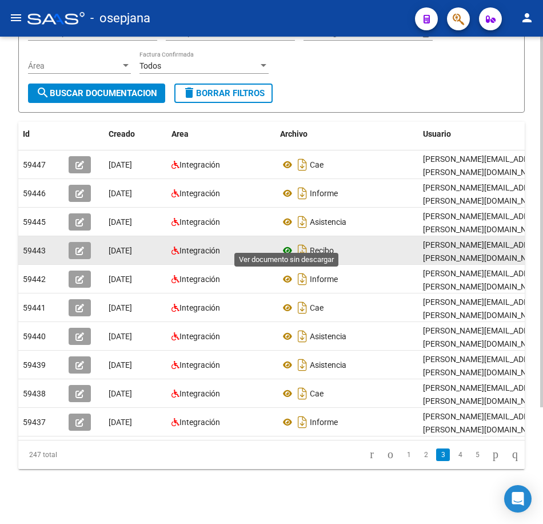
click at [286, 244] on icon at bounding box center [287, 251] width 15 height 14
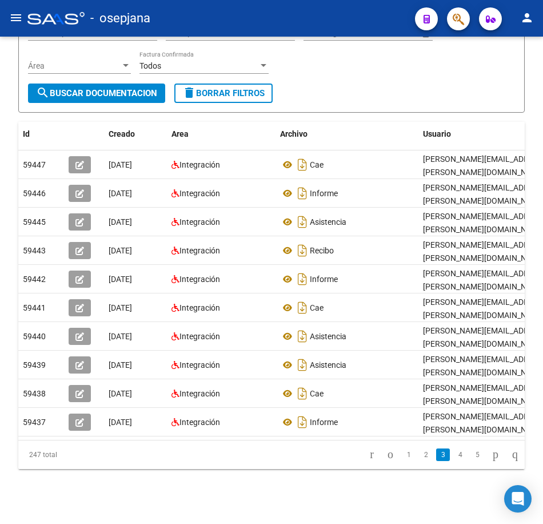
click at [453, 453] on link "4" at bounding box center [460, 454] width 14 height 13
click at [491, 460] on icon "go to next page" at bounding box center [495, 454] width 9 height 14
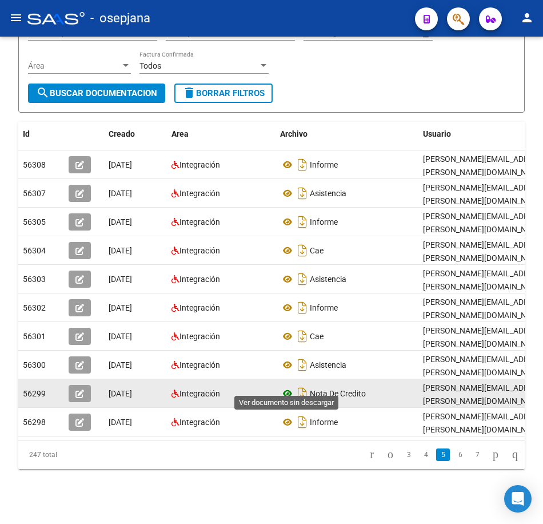
click at [289, 387] on icon at bounding box center [287, 394] width 15 height 14
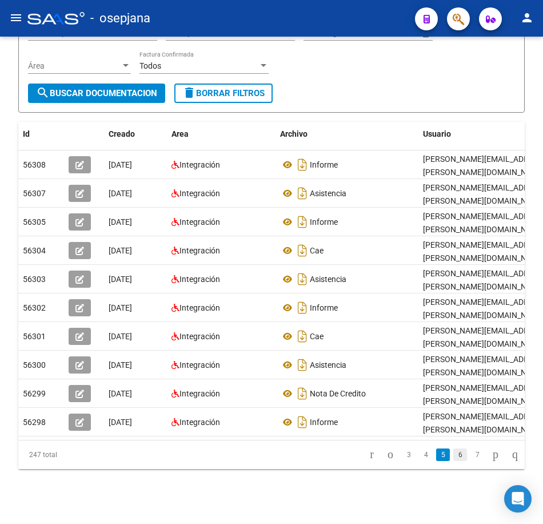
click at [453, 453] on link "6" at bounding box center [460, 454] width 14 height 13
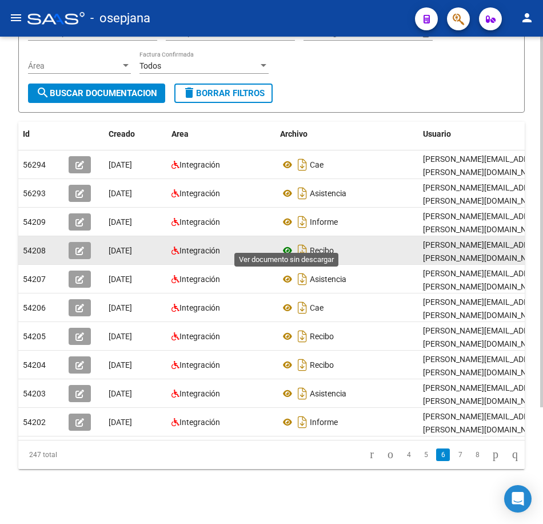
click at [286, 244] on icon at bounding box center [287, 251] width 15 height 14
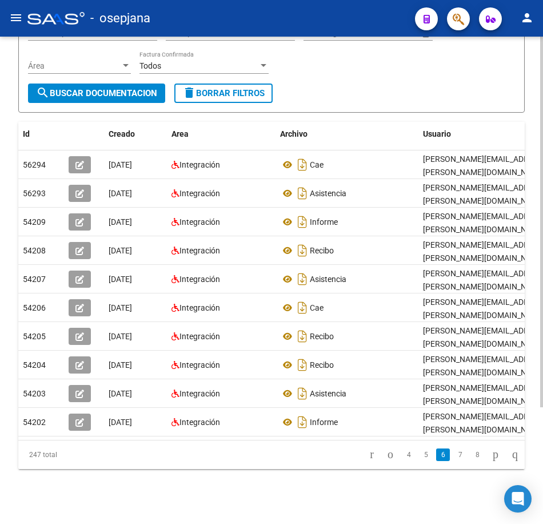
click at [356, 87] on form "Filtros Id 27234736855 CUIT / Razón Social Pto. Venta Nro. Comprobante Descripc…" at bounding box center [271, 43] width 507 height 137
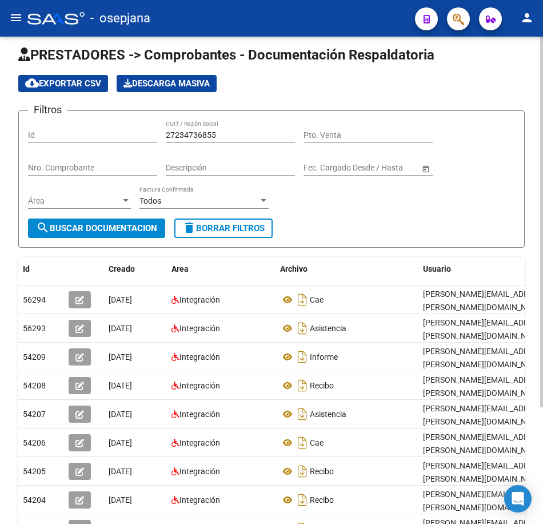
scroll to position [0, 0]
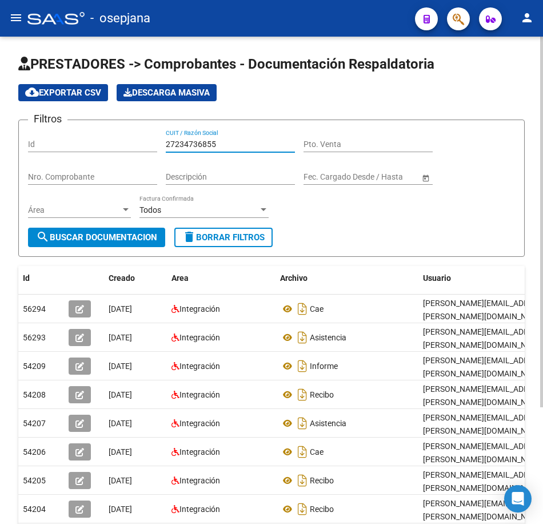
drag, startPoint x: 229, startPoint y: 140, endPoint x: 78, endPoint y: 130, distance: 150.7
click at [83, 130] on div "Filtros Id 27234736855 CUIT / Razón Social Pto. Venta Nro. Comprobante Descripc…" at bounding box center [271, 178] width 487 height 98
paste input "41716908"
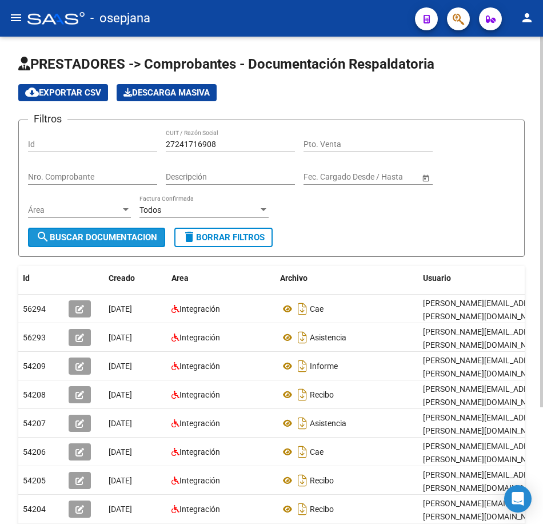
click at [133, 242] on span "search Buscar Documentacion" at bounding box center [96, 237] width 121 height 10
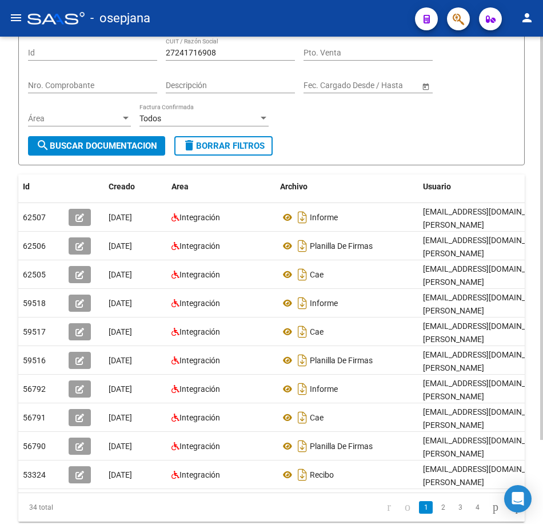
scroll to position [102, 0]
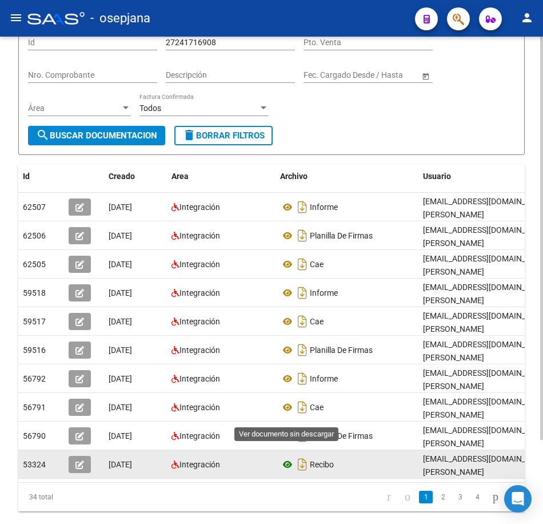
click at [289, 457] on icon at bounding box center [287, 464] width 15 height 14
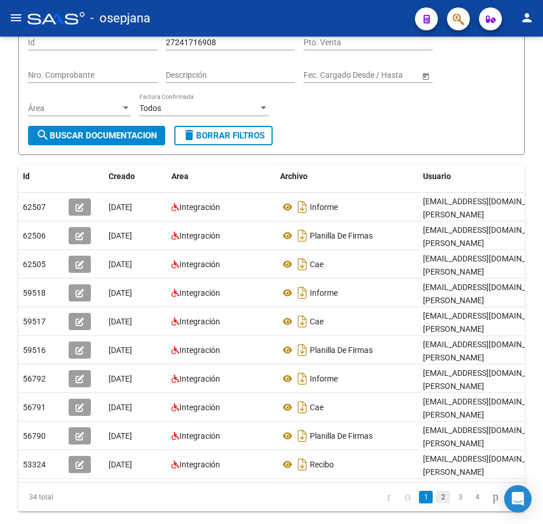
click at [436, 491] on link "2" at bounding box center [443, 497] width 14 height 13
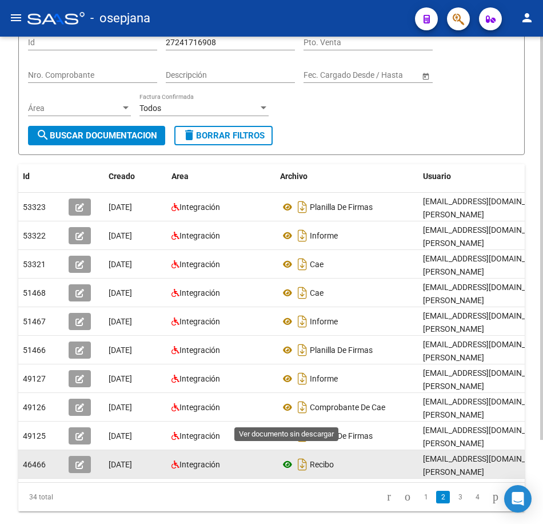
click at [291, 457] on icon at bounding box center [287, 464] width 15 height 14
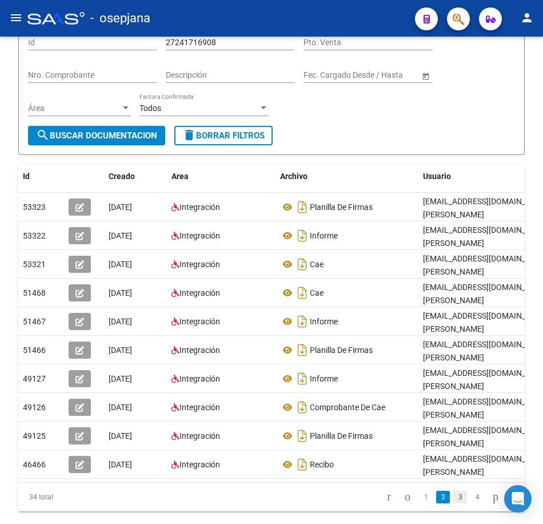
click at [453, 491] on link "3" at bounding box center [460, 497] width 14 height 13
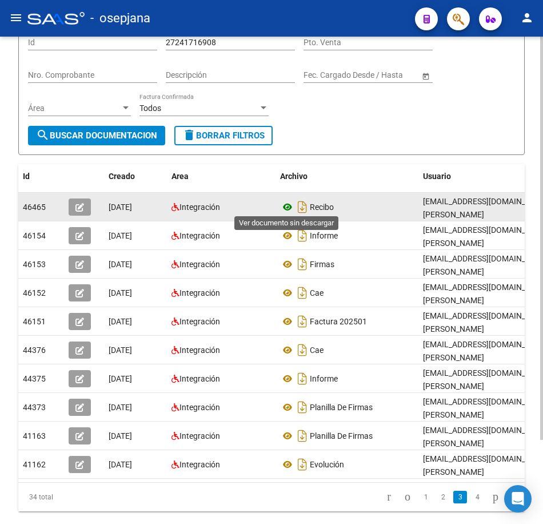
click at [287, 204] on icon at bounding box center [287, 207] width 15 height 14
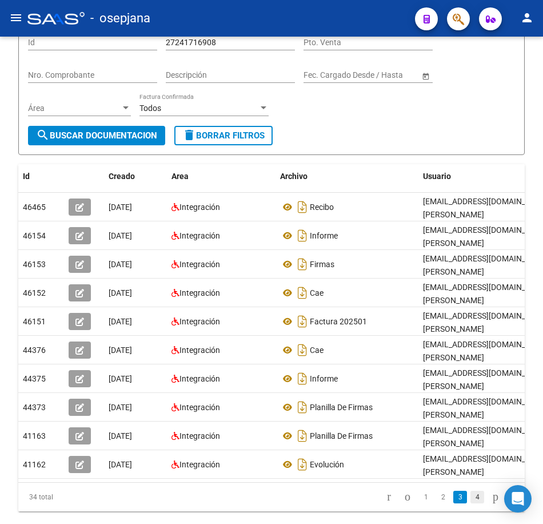
click at [471, 491] on link "4" at bounding box center [478, 497] width 14 height 13
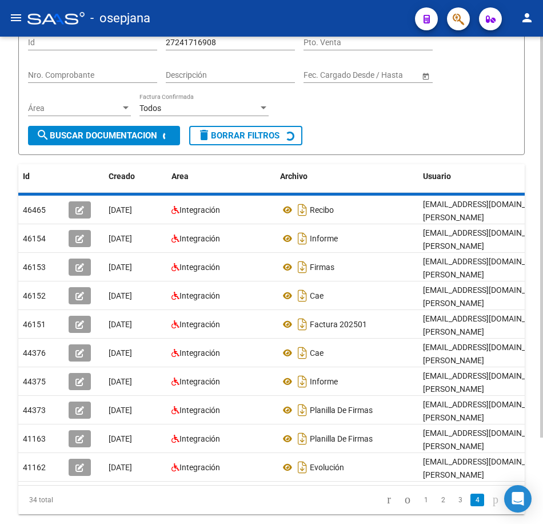
scroll to position [0, 0]
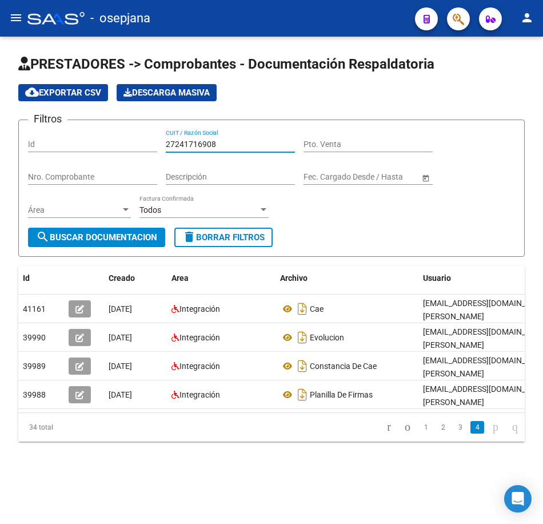
drag, startPoint x: 226, startPoint y: 141, endPoint x: 60, endPoint y: 140, distance: 166.4
click at [60, 140] on div "Filtros Id 27241716908 CUIT / Razón Social Pto. Venta Nro. Comprobante Descripc…" at bounding box center [271, 178] width 487 height 98
paste input "5632547"
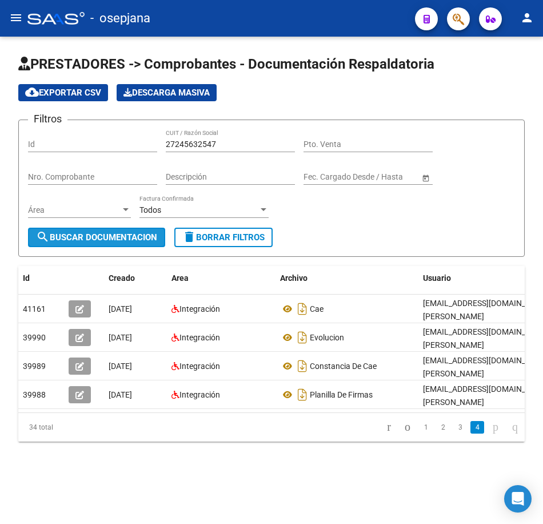
click at [124, 238] on span "search Buscar Documentacion" at bounding box center [96, 237] width 121 height 10
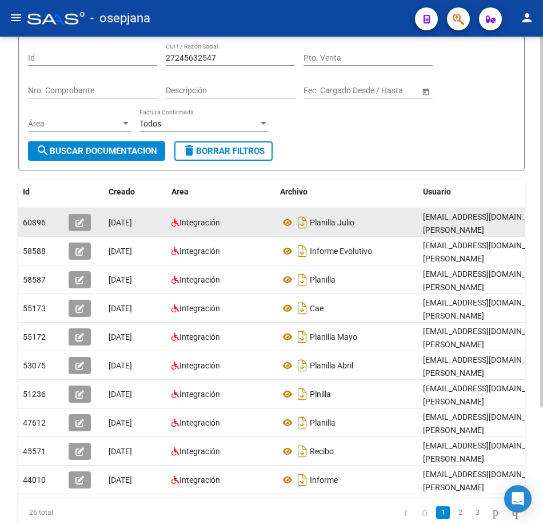
scroll to position [114, 0]
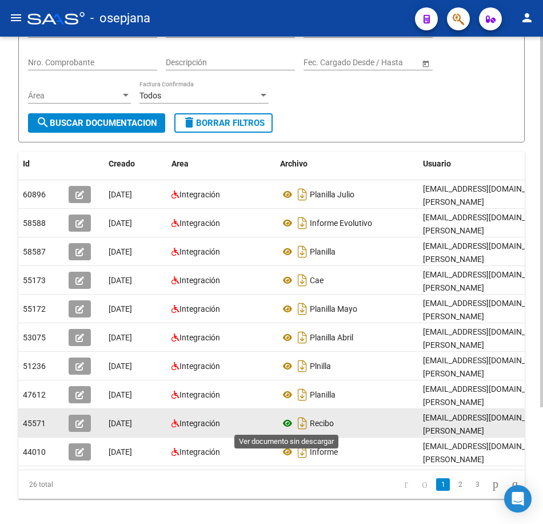
click at [287, 423] on icon at bounding box center [287, 423] width 15 height 14
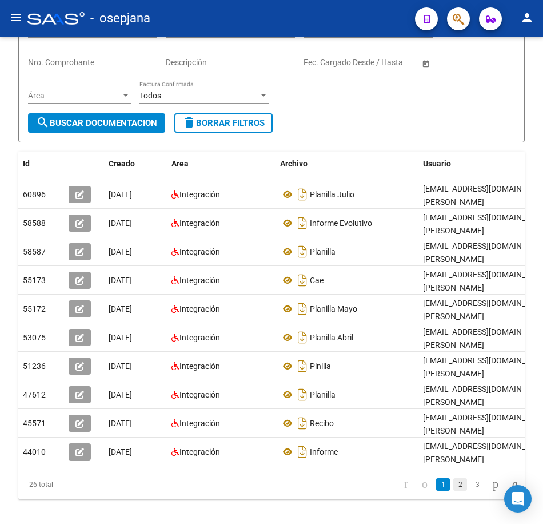
click at [453, 491] on link "2" at bounding box center [460, 484] width 14 height 13
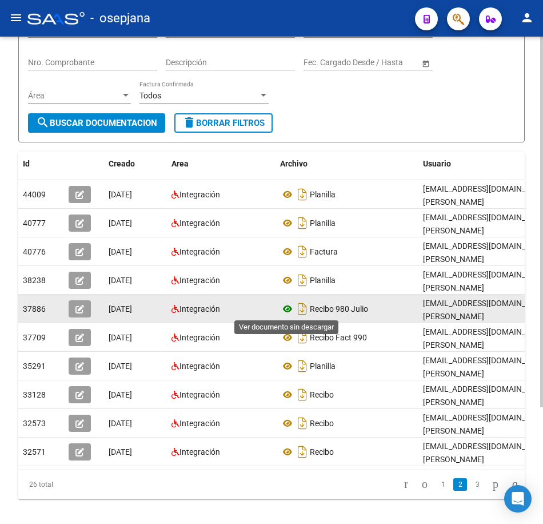
click at [283, 311] on icon at bounding box center [287, 309] width 15 height 14
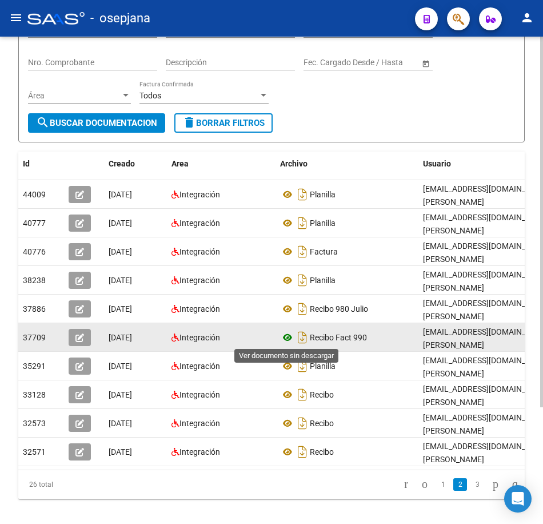
click at [286, 338] on icon at bounding box center [287, 338] width 15 height 14
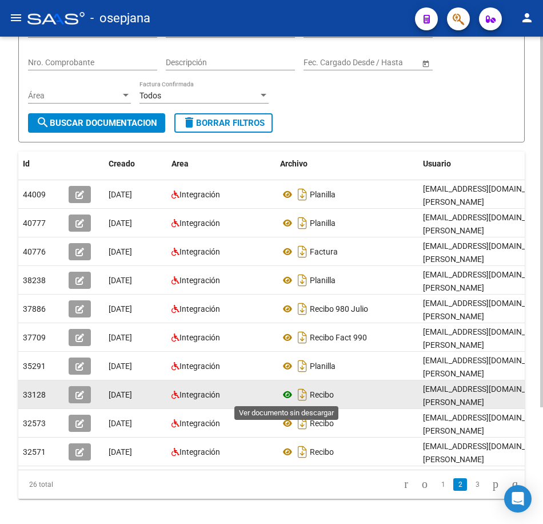
click at [292, 396] on icon at bounding box center [287, 395] width 15 height 14
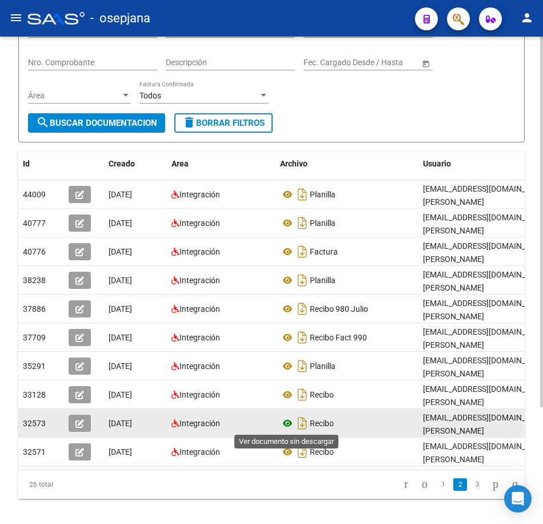
click at [285, 423] on icon at bounding box center [287, 423] width 15 height 14
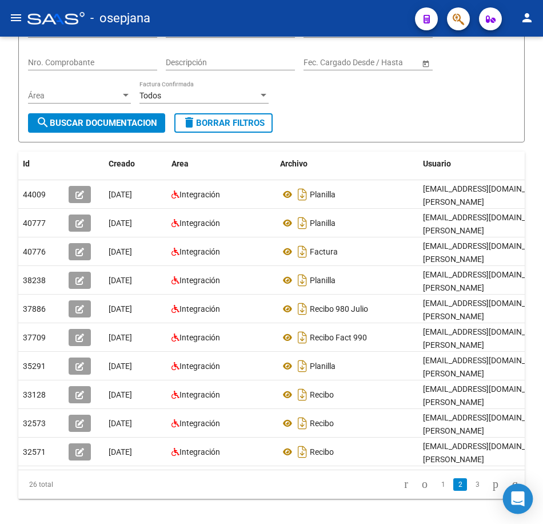
drag, startPoint x: 466, startPoint y: 494, endPoint x: 526, endPoint y: 503, distance: 60.8
click at [471, 491] on link "3" at bounding box center [478, 484] width 14 height 13
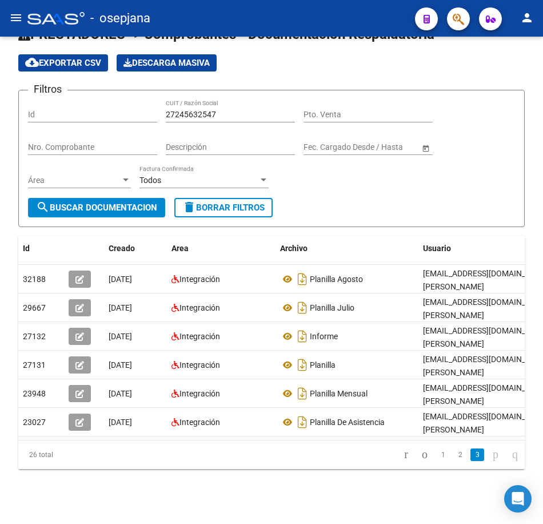
scroll to position [39, 0]
drag, startPoint x: 226, startPoint y: 101, endPoint x: 21, endPoint y: 94, distance: 204.8
click at [27, 94] on form "Filtros Id 27245632547 CUIT / Razón Social Pto. Venta Nro. Comprobante Descripc…" at bounding box center [271, 158] width 507 height 137
paste input "8184952"
click at [124, 203] on span "search Buscar Documentacion" at bounding box center [96, 207] width 121 height 10
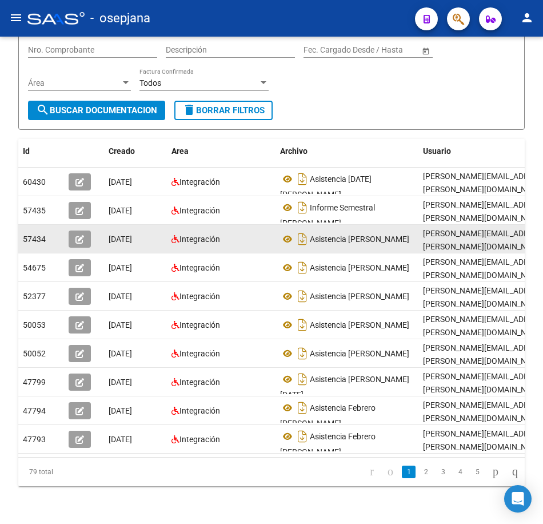
scroll to position [153, 0]
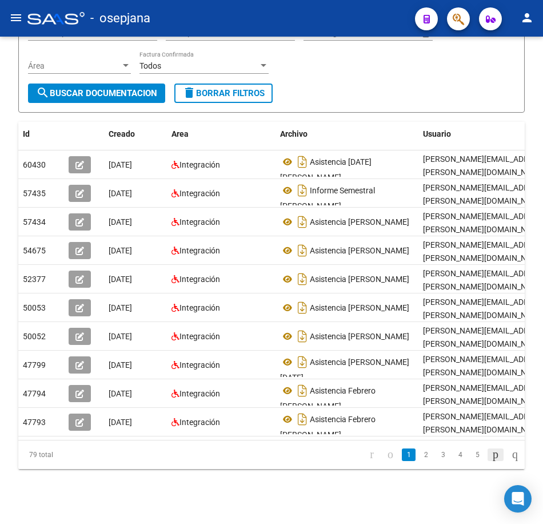
click at [491, 459] on icon "go to next page" at bounding box center [495, 454] width 9 height 14
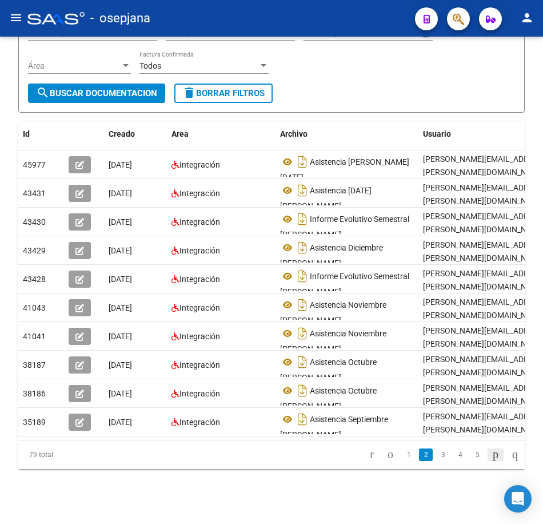
click at [491, 459] on icon "go to next page" at bounding box center [495, 454] width 9 height 14
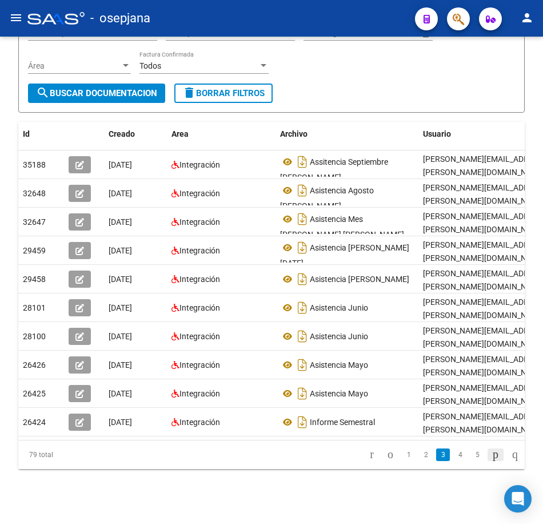
click at [491, 459] on icon "go to next page" at bounding box center [495, 454] width 9 height 14
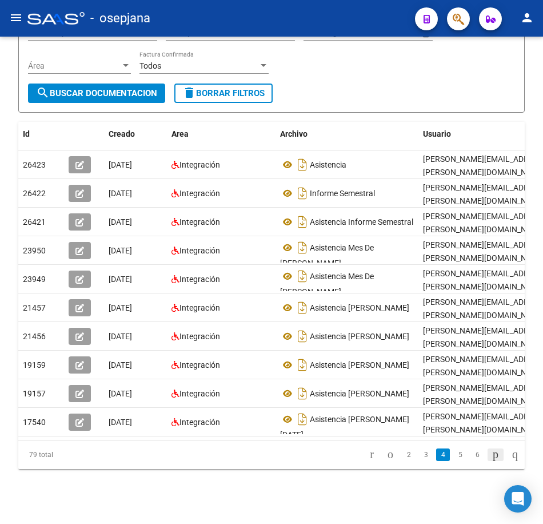
click at [491, 459] on icon "go to next page" at bounding box center [495, 454] width 9 height 14
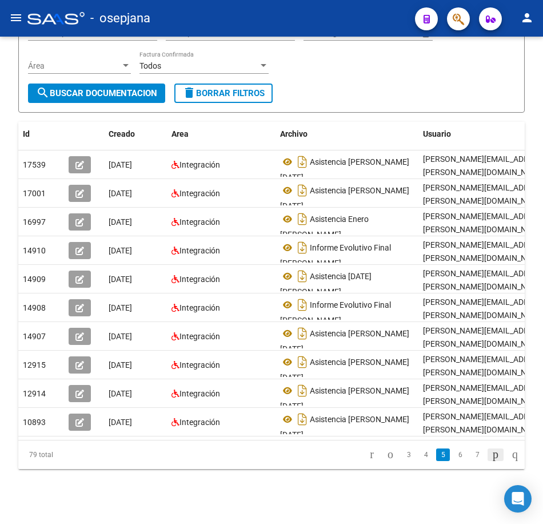
click at [491, 459] on icon "go to next page" at bounding box center [495, 454] width 9 height 14
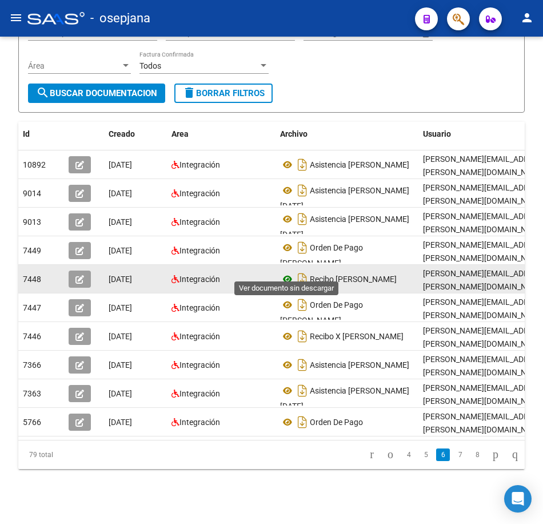
click at [286, 272] on icon at bounding box center [287, 279] width 15 height 14
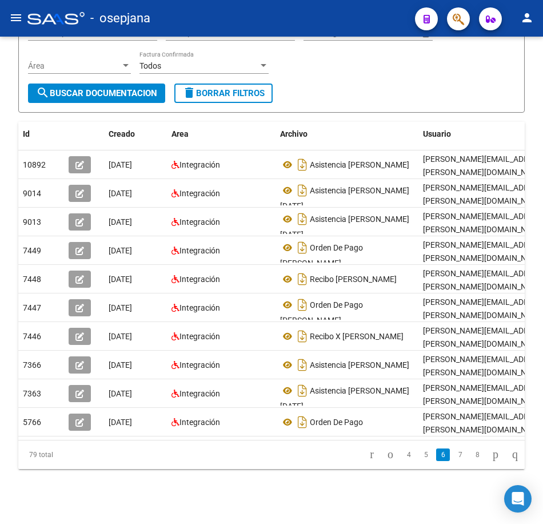
click at [433, 94] on form "Filtros Id 27248184952 CUIT / Razón Social Pto. Venta Nro. Comprobante Descripc…" at bounding box center [271, 43] width 507 height 137
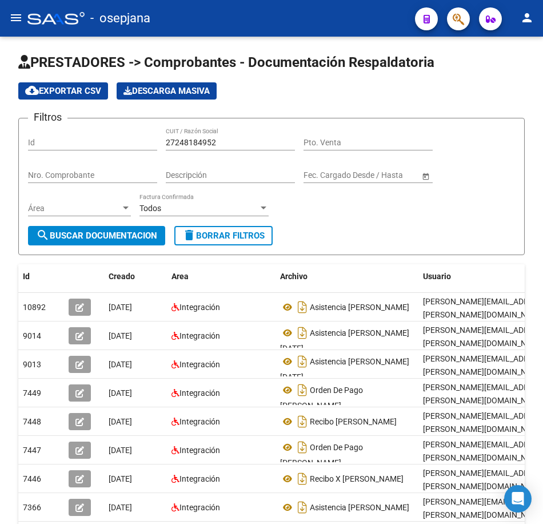
scroll to position [0, 0]
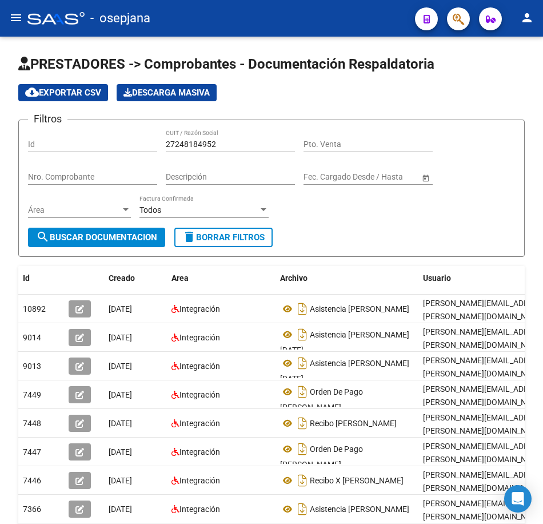
drag, startPoint x: 221, startPoint y: 140, endPoint x: 0, endPoint y: 125, distance: 221.2
click at [0, 125] on html "menu - osepjana person Firma Express Reportes Tablero de Control Ingresos Perci…" at bounding box center [271, 262] width 543 height 524
paste input "74647"
click at [130, 238] on span "search Buscar Documentacion" at bounding box center [96, 237] width 121 height 10
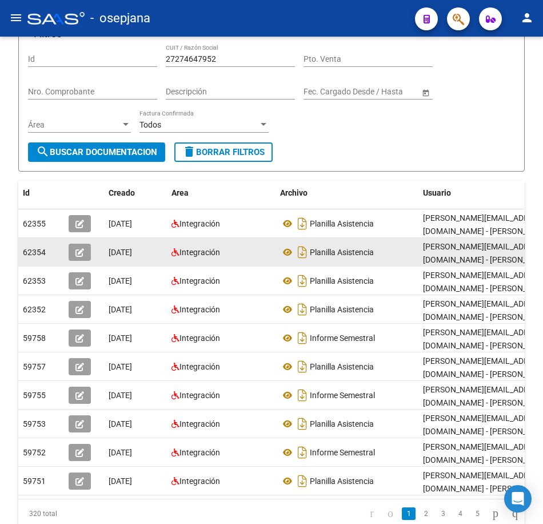
scroll to position [114, 0]
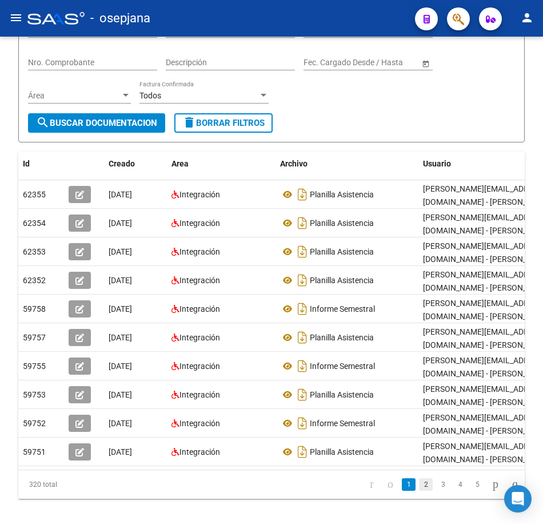
click at [419, 491] on link "2" at bounding box center [426, 484] width 14 height 13
click at [491, 491] on icon "go to next page" at bounding box center [495, 484] width 9 height 14
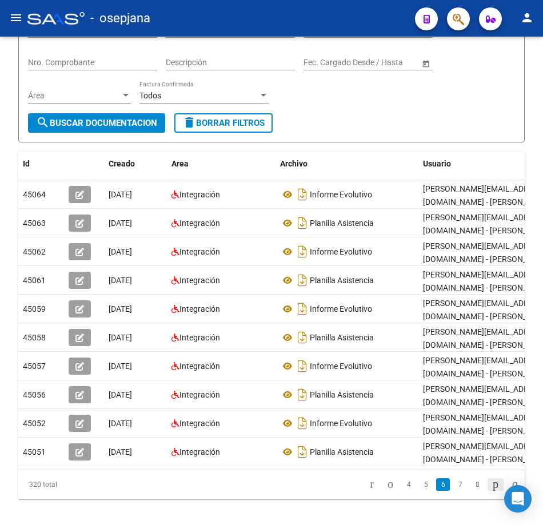
click at [491, 491] on icon "go to next page" at bounding box center [495, 484] width 9 height 14
click at [418, 491] on link "7" at bounding box center [425, 484] width 14 height 13
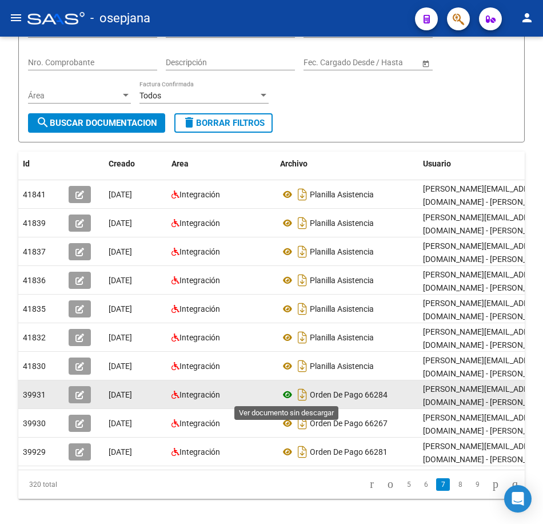
click at [285, 393] on icon at bounding box center [287, 395] width 15 height 14
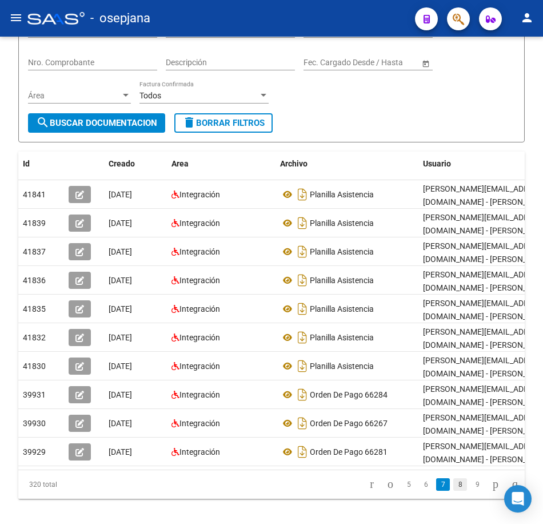
click at [453, 491] on link "8" at bounding box center [460, 484] width 14 height 13
click at [452, 491] on link "9" at bounding box center [459, 484] width 14 height 13
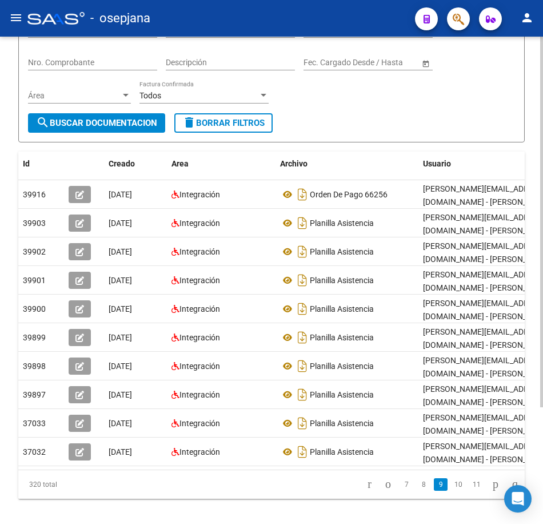
click at [365, 113] on form "Filtros Id 27274647952 CUIT / Razón Social Pto. Venta Nro. Comprobante Descripc…" at bounding box center [271, 73] width 507 height 137
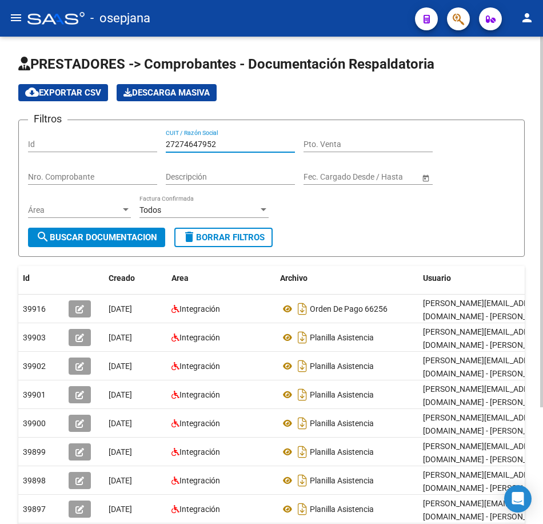
drag, startPoint x: 205, startPoint y: 141, endPoint x: 82, endPoint y: 141, distance: 123.0
click at [82, 141] on div "Filtros Id 27274647952 CUIT / Razón Social Pto. Venta Nro. Comprobante Descripc…" at bounding box center [271, 178] width 487 height 98
paste input "81661863"
click at [120, 233] on span "search Buscar Documentacion" at bounding box center [96, 237] width 121 height 10
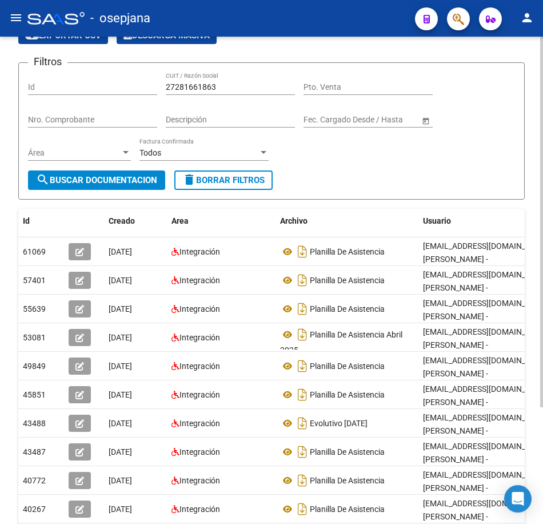
scroll to position [114, 0]
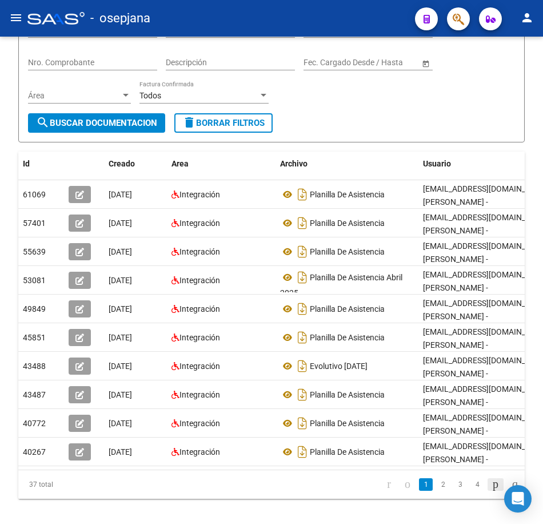
click at [491, 491] on icon "go to next page" at bounding box center [495, 484] width 9 height 14
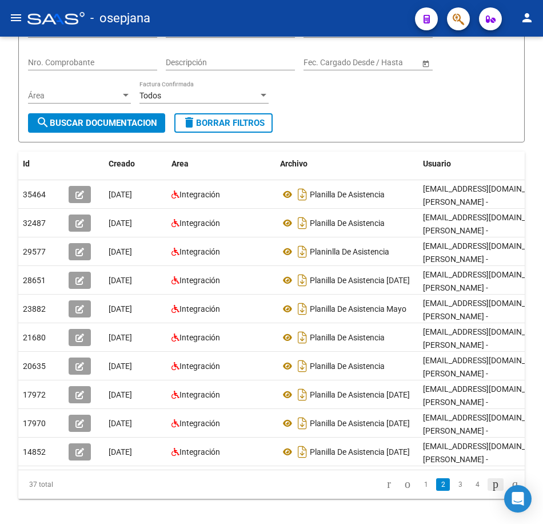
click at [491, 491] on icon "go to next page" at bounding box center [495, 484] width 9 height 14
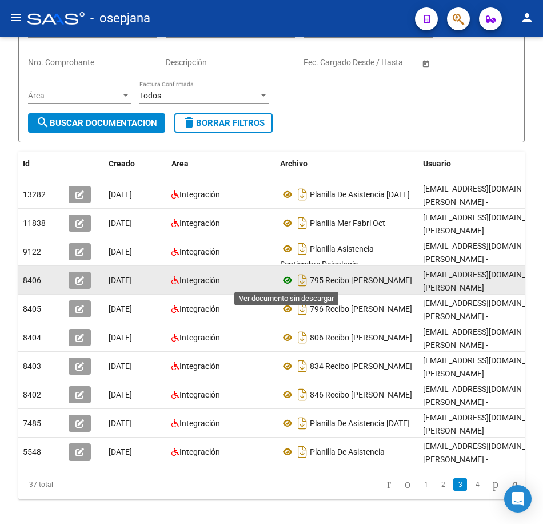
click at [285, 279] on icon at bounding box center [287, 280] width 15 height 14
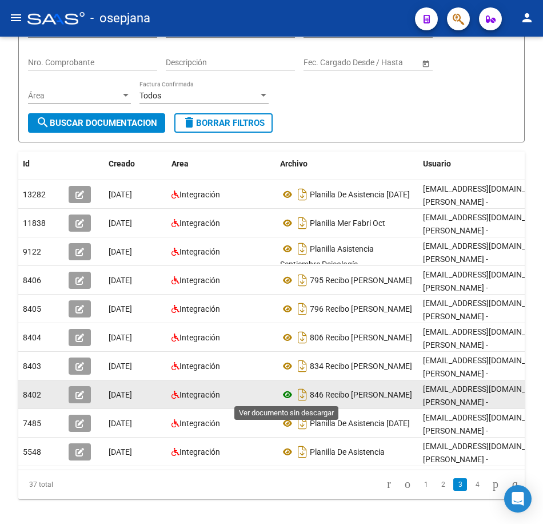
click at [289, 396] on icon at bounding box center [287, 395] width 15 height 14
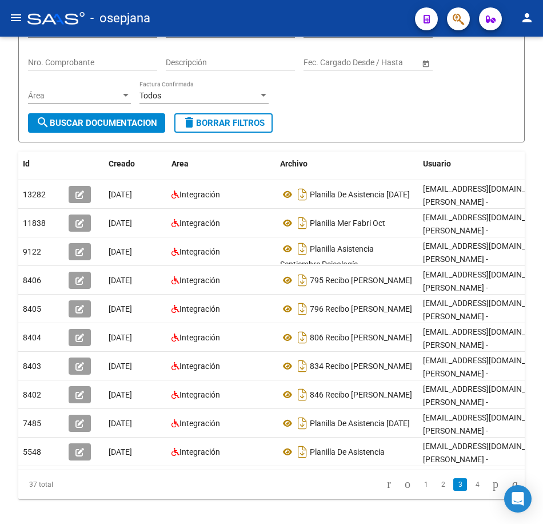
click at [311, 128] on form "Filtros Id 27281661863 CUIT / Razón Social Pto. Venta Nro. Comprobante Descripc…" at bounding box center [271, 73] width 507 height 137
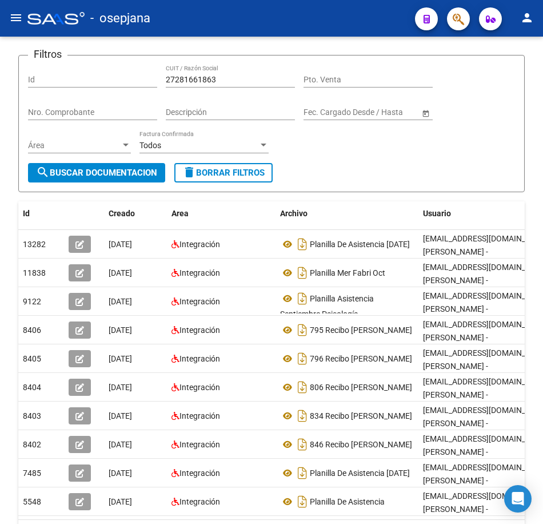
scroll to position [0, 0]
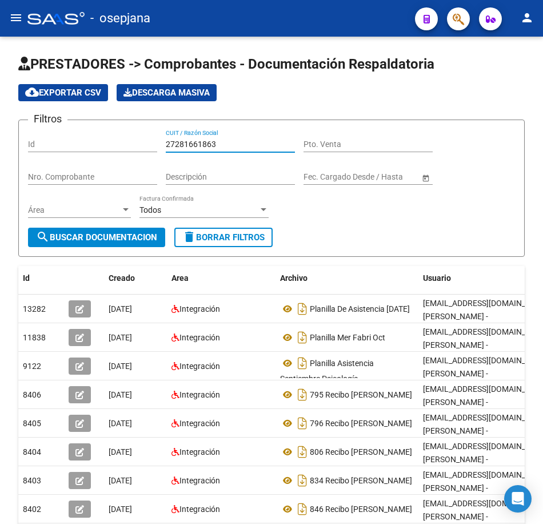
drag, startPoint x: 173, startPoint y: 141, endPoint x: 60, endPoint y: 139, distance: 112.7
click at [62, 139] on div "Filtros Id 27281661863 CUIT / Razón Social Pto. Venta Nro. Comprobante Descripc…" at bounding box center [271, 178] width 487 height 98
paste input "5878522"
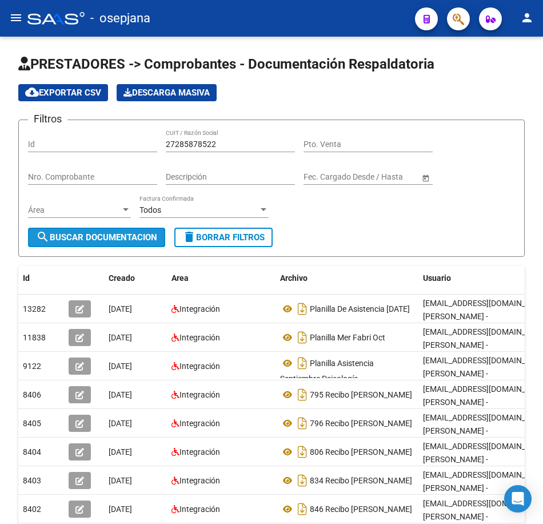
click at [117, 234] on span "search Buscar Documentacion" at bounding box center [96, 237] width 121 height 10
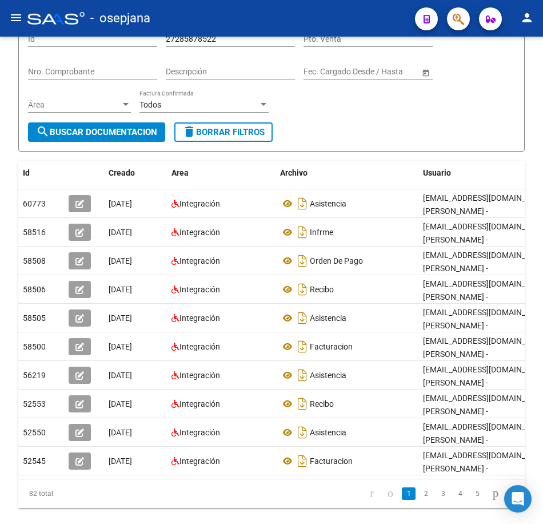
scroll to position [114, 0]
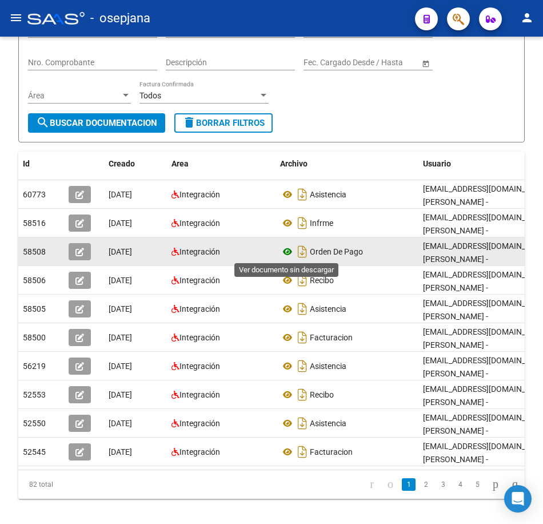
click at [289, 253] on icon at bounding box center [287, 252] width 15 height 14
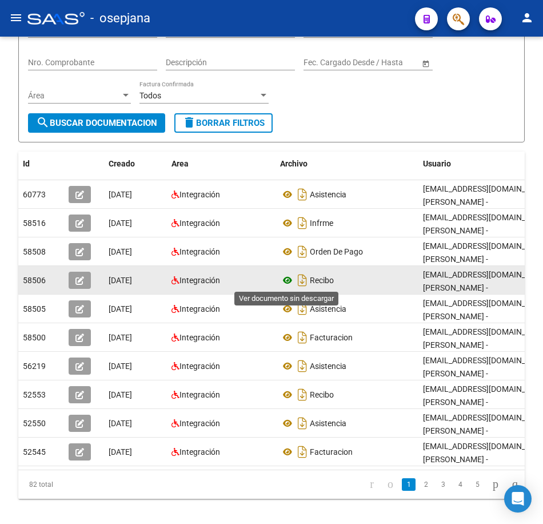
click at [290, 279] on icon at bounding box center [287, 280] width 15 height 14
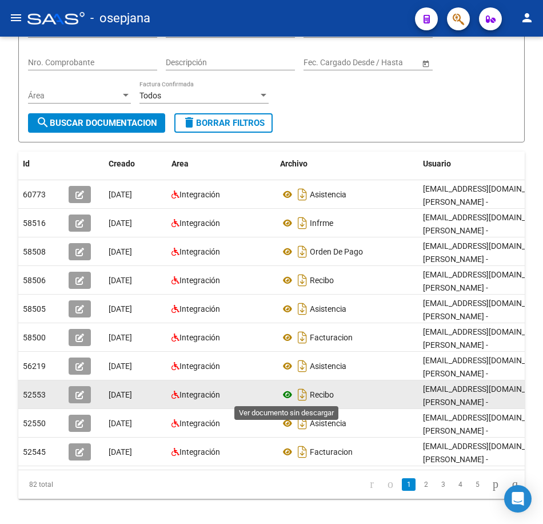
click at [283, 394] on icon at bounding box center [287, 395] width 15 height 14
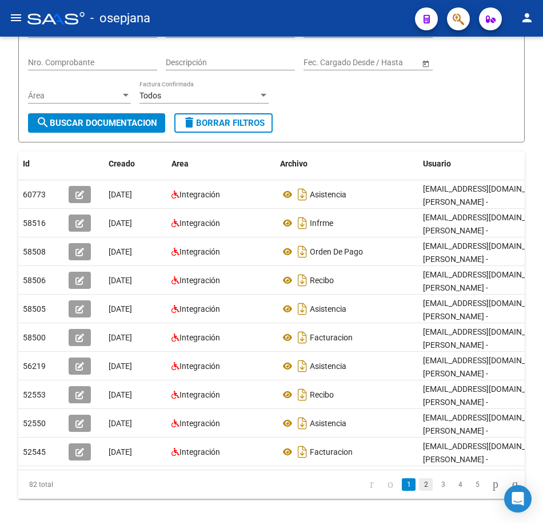
click at [419, 491] on link "2" at bounding box center [426, 484] width 14 height 13
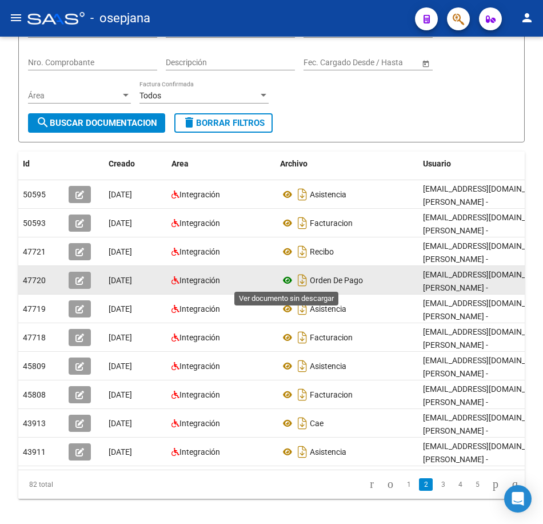
click at [292, 279] on icon at bounding box center [287, 280] width 15 height 14
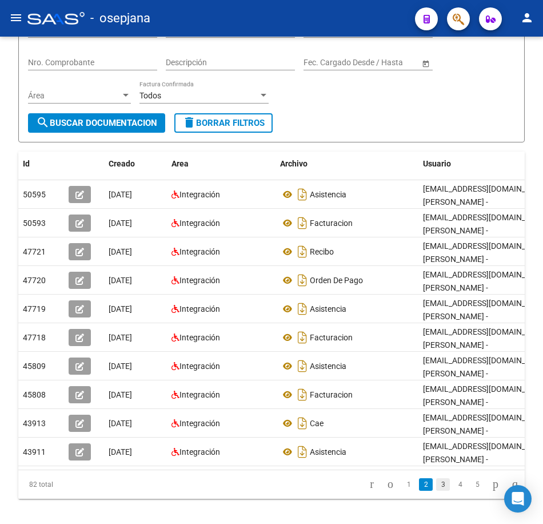
click at [436, 491] on link "3" at bounding box center [443, 484] width 14 height 13
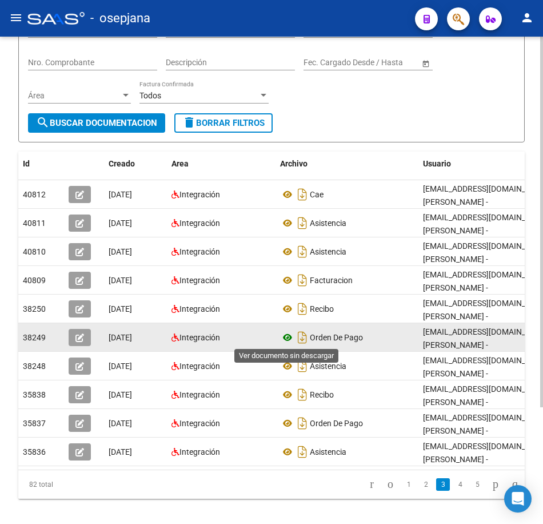
click at [285, 337] on icon at bounding box center [287, 338] width 15 height 14
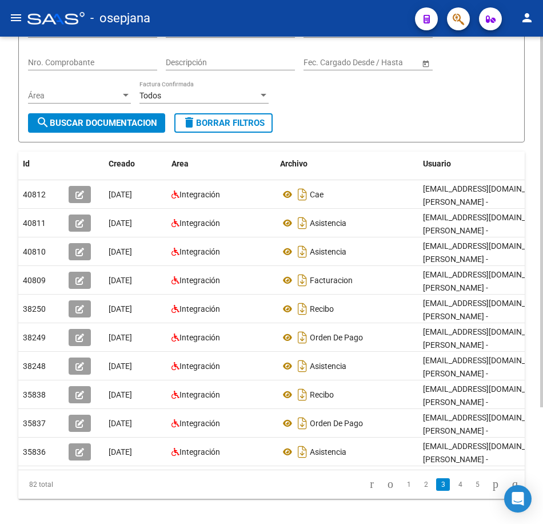
click at [437, 121] on form "Filtros Id 27285878522 CUIT / Razón Social Pto. Venta Nro. Comprobante Descripc…" at bounding box center [271, 73] width 507 height 137
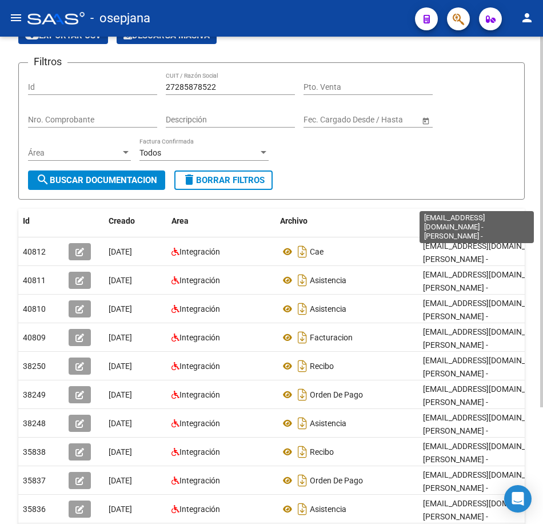
scroll to position [0, 0]
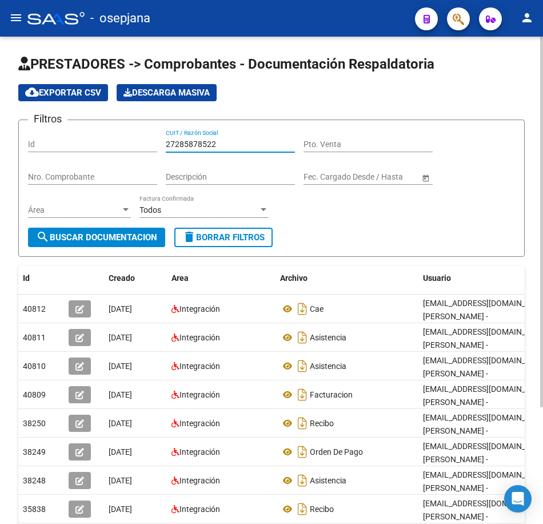
drag, startPoint x: 226, startPoint y: 144, endPoint x: 64, endPoint y: 138, distance: 162.5
click at [65, 138] on div "Filtros Id 27285878522 CUIT / Razón Social Pto. Venta Nro. Comprobante Descripc…" at bounding box center [271, 178] width 487 height 98
paste input "8082311"
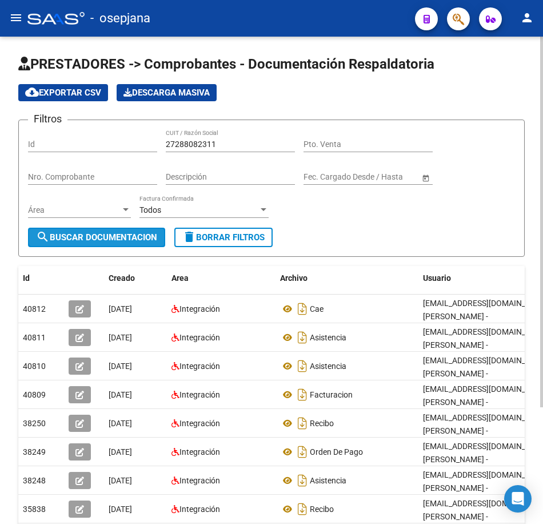
click at [136, 234] on span "search Buscar Documentacion" at bounding box center [96, 237] width 121 height 10
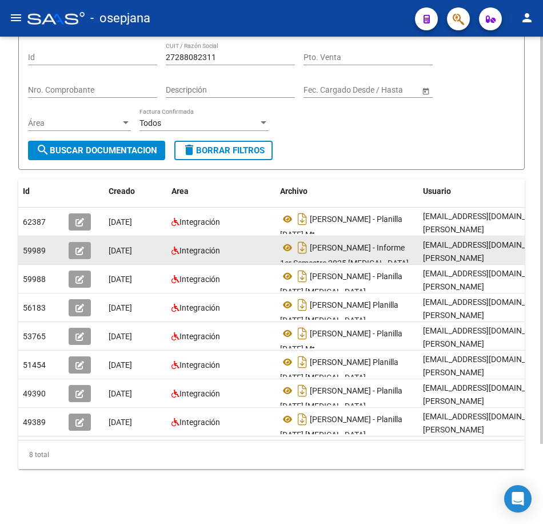
scroll to position [96, 0]
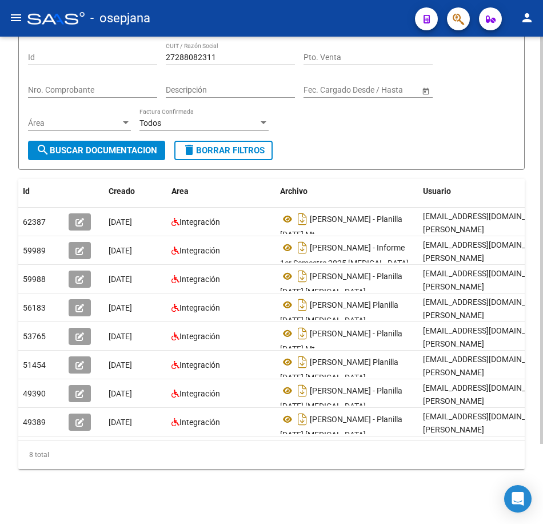
click at [385, 141] on form "Filtros Id 27288082311 CUIT / Razón Social Pto. Venta Nro. Comprobante Descripc…" at bounding box center [271, 101] width 507 height 137
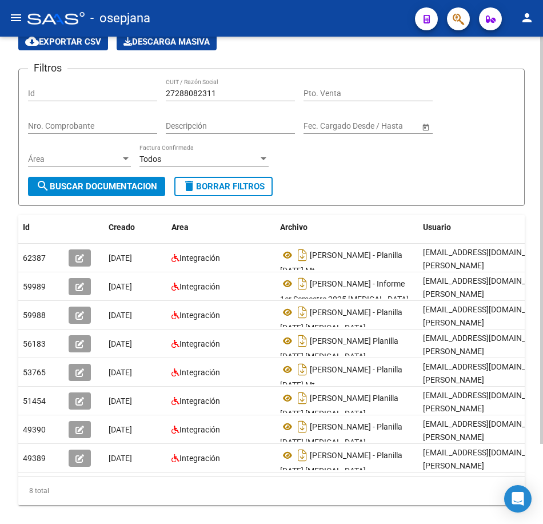
scroll to position [0, 0]
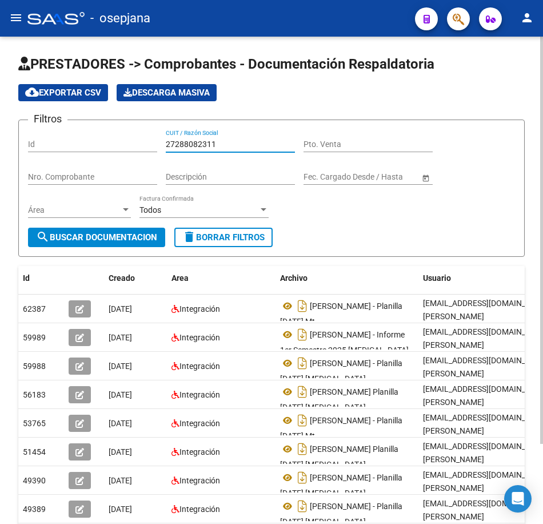
drag, startPoint x: 235, startPoint y: 143, endPoint x: 65, endPoint y: 142, distance: 169.8
click at [65, 142] on div "Filtros Id 27288082311 CUIT / Razón Social Pto. Venta Nro. Comprobante Descripc…" at bounding box center [271, 178] width 487 height 98
paste input "91522152"
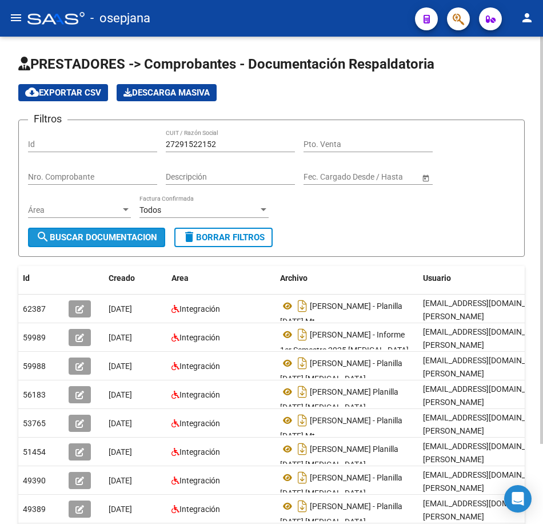
click at [144, 235] on span "search Buscar Documentacion" at bounding box center [96, 237] width 121 height 10
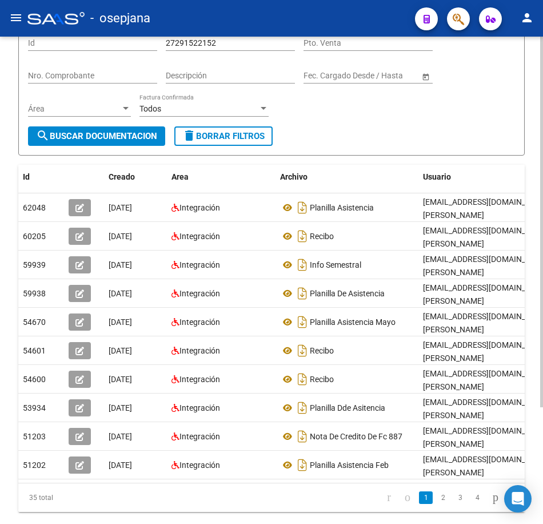
scroll to position [114, 0]
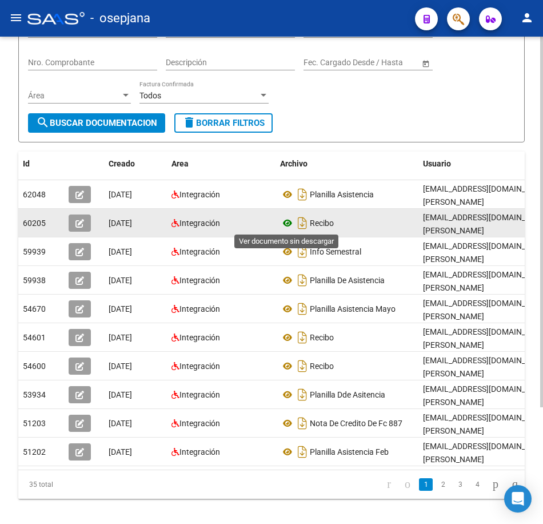
click at [288, 221] on icon at bounding box center [287, 223] width 15 height 14
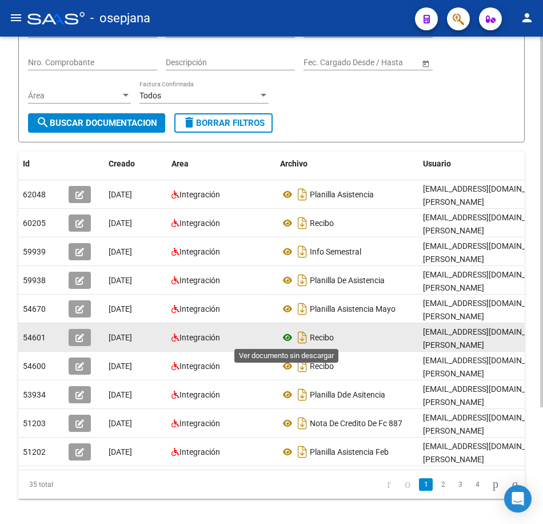
click at [289, 336] on icon at bounding box center [287, 338] width 15 height 14
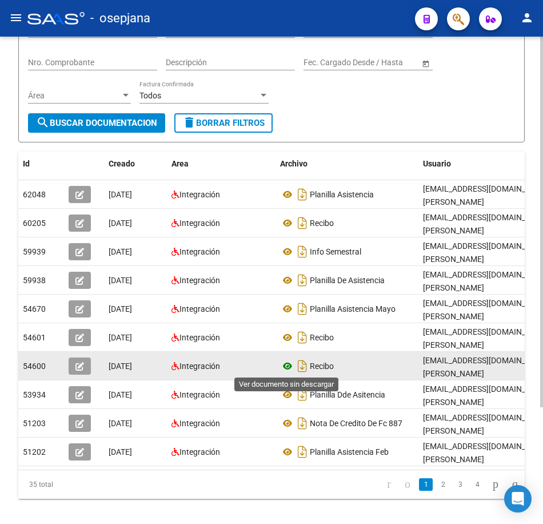
click at [288, 368] on icon at bounding box center [287, 366] width 15 height 14
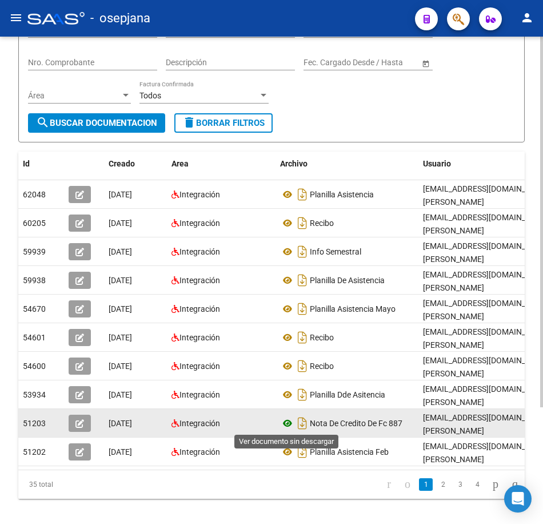
click at [288, 424] on icon at bounding box center [287, 423] width 15 height 14
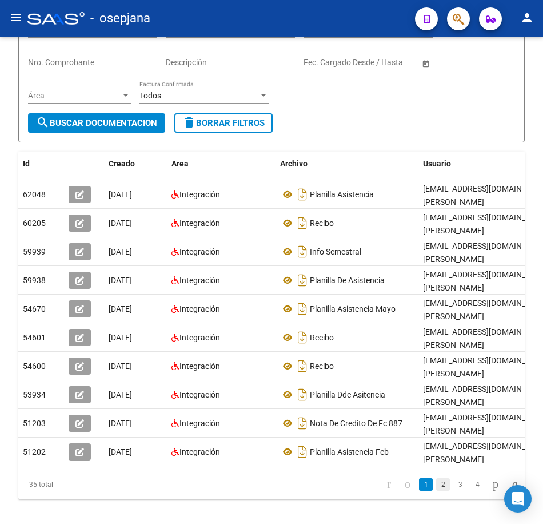
click at [436, 491] on link "2" at bounding box center [443, 484] width 14 height 13
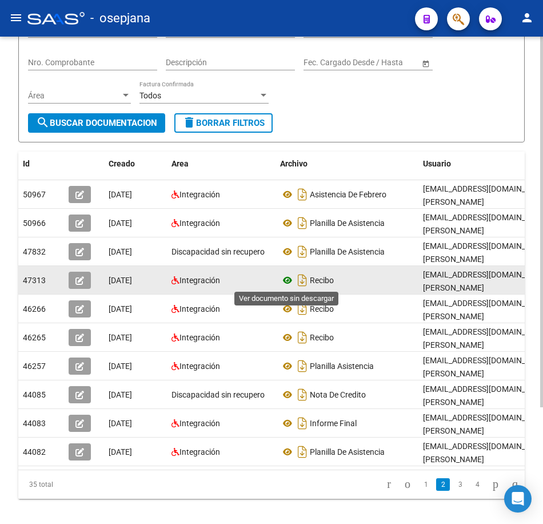
click at [284, 280] on icon at bounding box center [287, 280] width 15 height 14
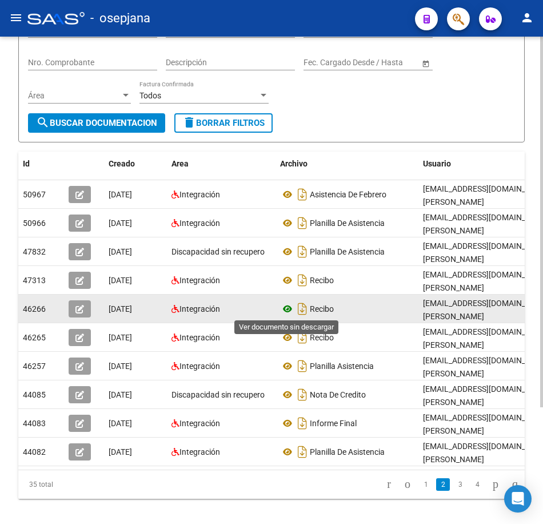
click at [285, 305] on icon at bounding box center [287, 309] width 15 height 14
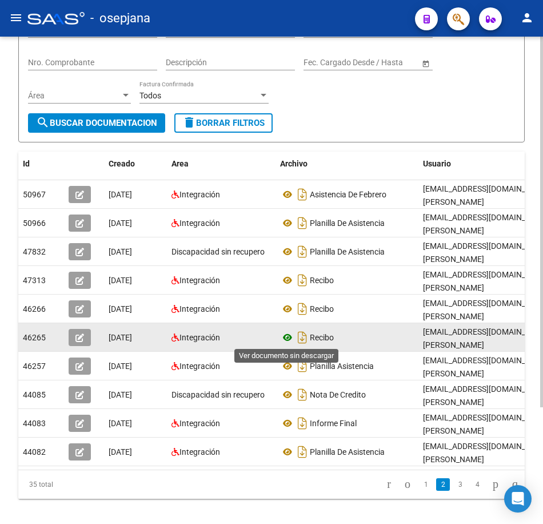
click at [283, 340] on icon at bounding box center [287, 338] width 15 height 14
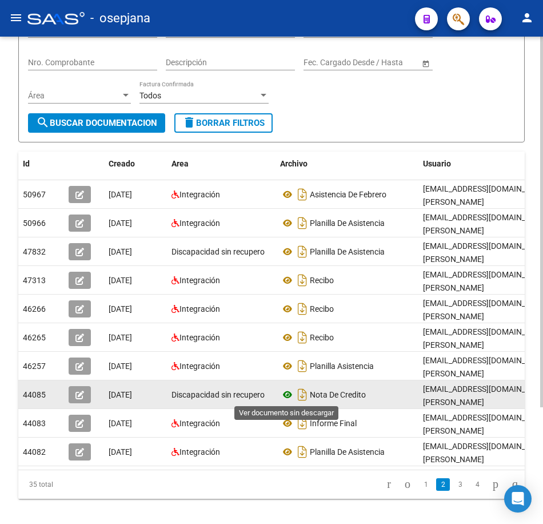
click at [289, 397] on icon at bounding box center [287, 395] width 15 height 14
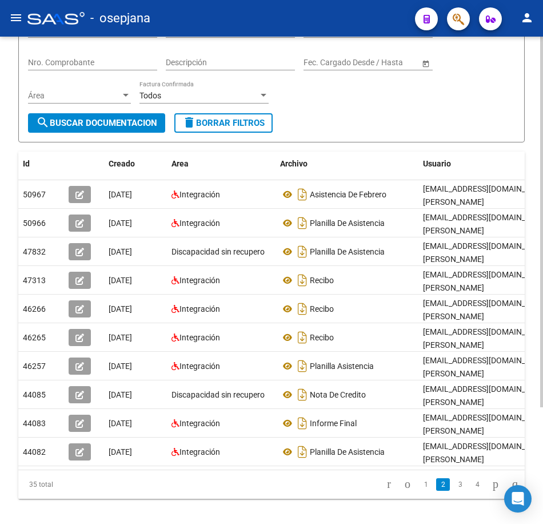
drag, startPoint x: 355, startPoint y: 125, endPoint x: 364, endPoint y: 125, distance: 8.6
click at [355, 125] on form "Filtros Id 27291522152 CUIT / Razón Social Pto. Venta Nro. Comprobante Descripc…" at bounding box center [271, 73] width 507 height 137
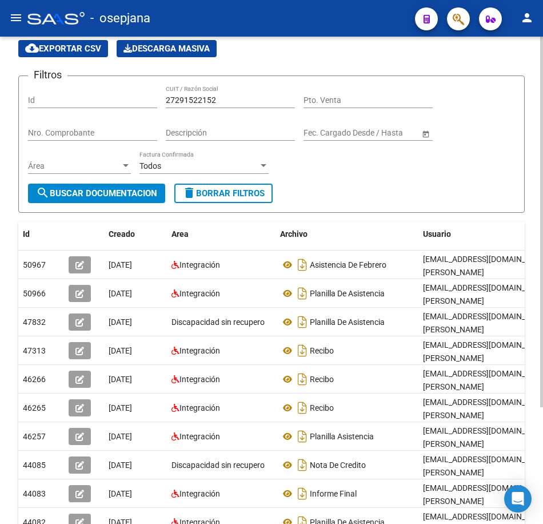
scroll to position [0, 0]
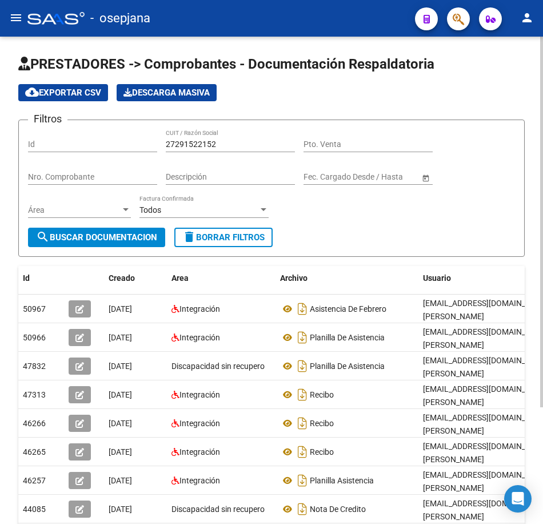
drag, startPoint x: 139, startPoint y: 142, endPoint x: 57, endPoint y: 145, distance: 81.8
click at [57, 145] on div "Filtros Id 27291522152 CUIT / Razón Social Pto. Venta Nro. Comprobante Descripc…" at bounding box center [271, 178] width 487 height 98
paste input "2508331"
click at [122, 241] on span "search Buscar Documentacion" at bounding box center [96, 237] width 121 height 10
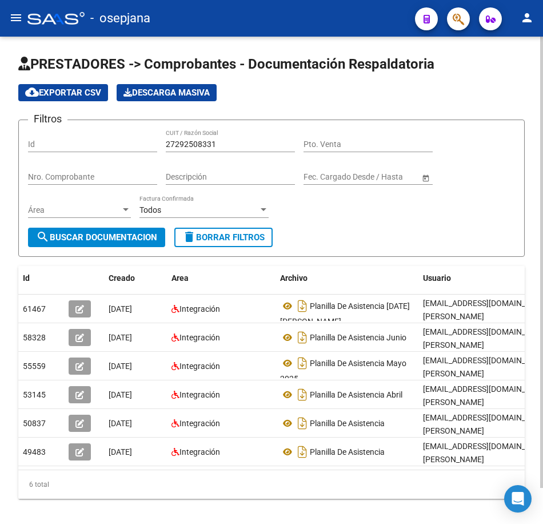
drag, startPoint x: 122, startPoint y: 138, endPoint x: 70, endPoint y: 136, distance: 52.1
click at [71, 136] on div "Filtros Id 27292508331 CUIT / Razón Social Pto. Venta Nro. Comprobante Descripc…" at bounding box center [271, 178] width 487 height 98
paste input "300492598"
click at [145, 232] on span "search Buscar Documentacion" at bounding box center [96, 237] width 121 height 10
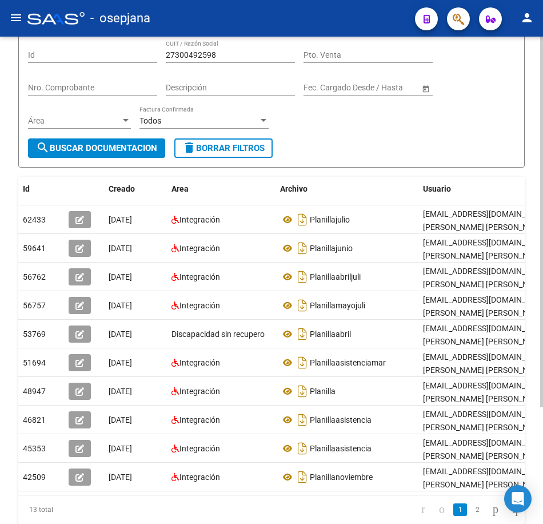
scroll to position [114, 0]
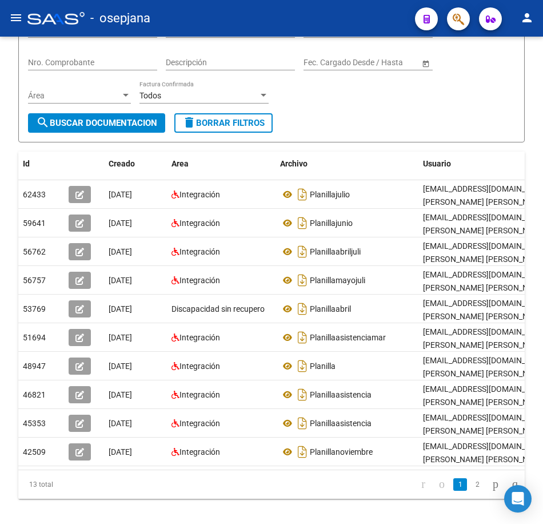
click at [471, 491] on link "2" at bounding box center [478, 484] width 14 height 13
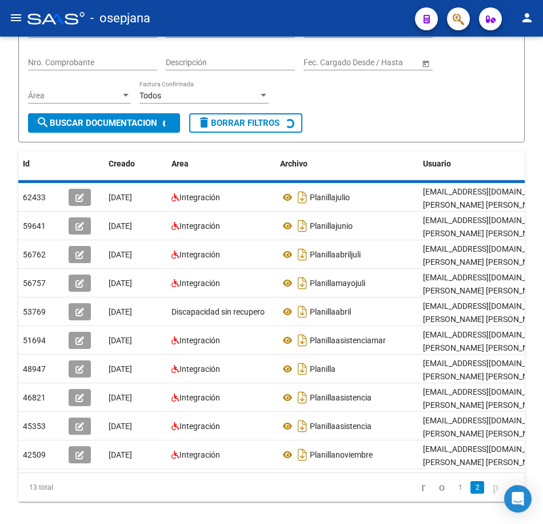
scroll to position [0, 0]
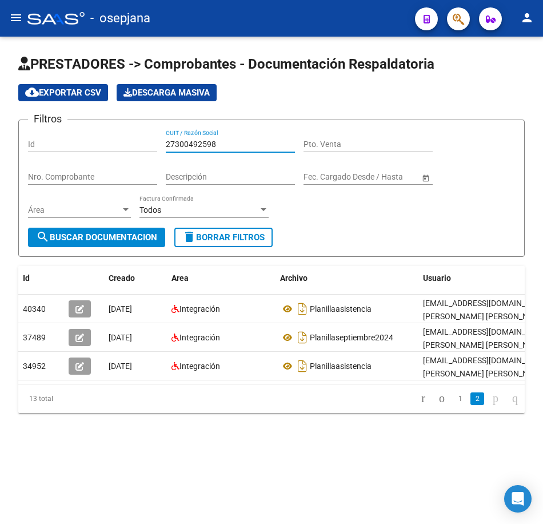
drag, startPoint x: 242, startPoint y: 141, endPoint x: 42, endPoint y: 138, distance: 200.8
click at [43, 138] on div "Filtros Id 27300492598 CUIT / Razón Social Pto. Venta Nro. Comprobante Descripc…" at bounding box center [271, 178] width 487 height 98
paste input "6954542"
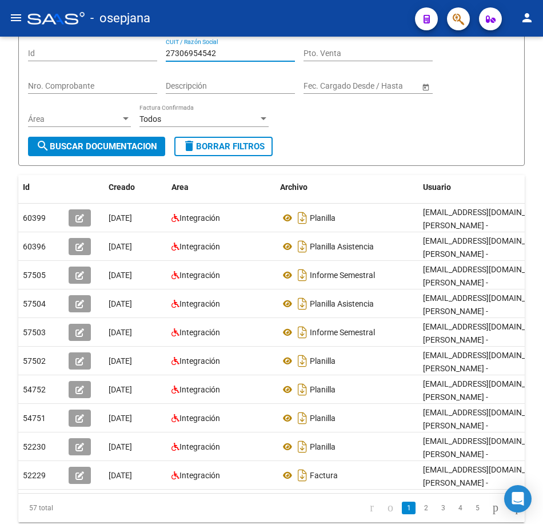
scroll to position [114, 0]
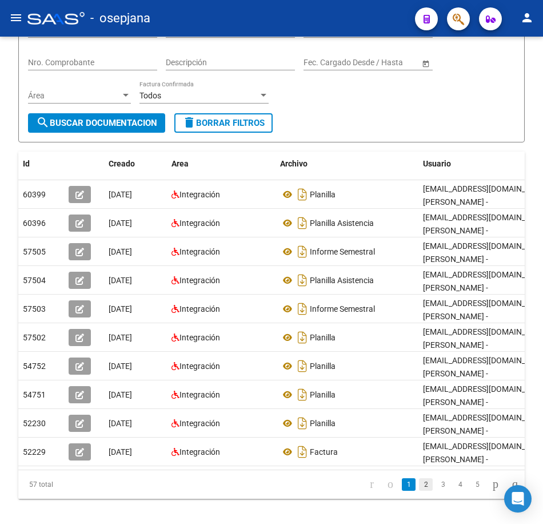
click at [419, 491] on link "2" at bounding box center [426, 484] width 14 height 13
click at [491, 491] on icon "go to next page" at bounding box center [495, 484] width 9 height 14
click at [419, 491] on link "3" at bounding box center [426, 484] width 14 height 13
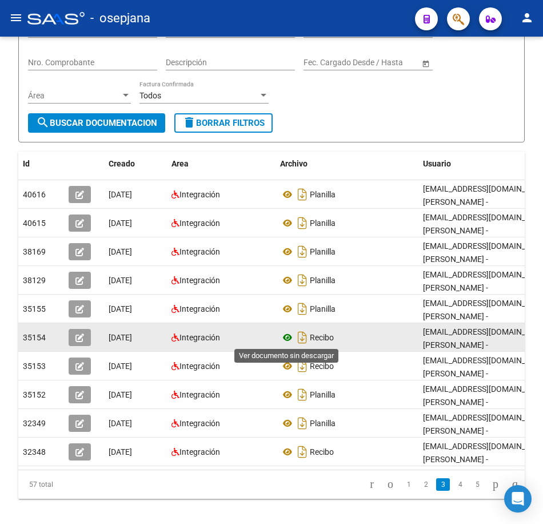
click at [290, 337] on icon at bounding box center [287, 338] width 15 height 14
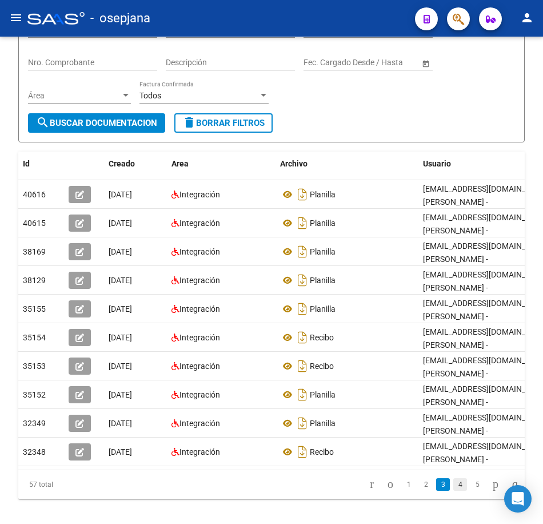
click at [453, 491] on link "4" at bounding box center [460, 484] width 14 height 13
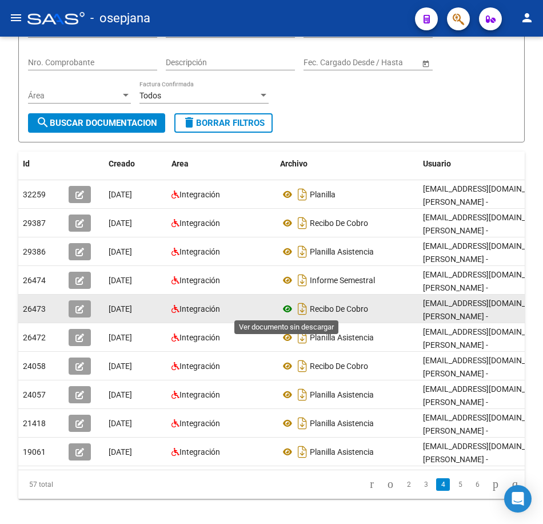
click at [289, 309] on icon at bounding box center [287, 309] width 15 height 14
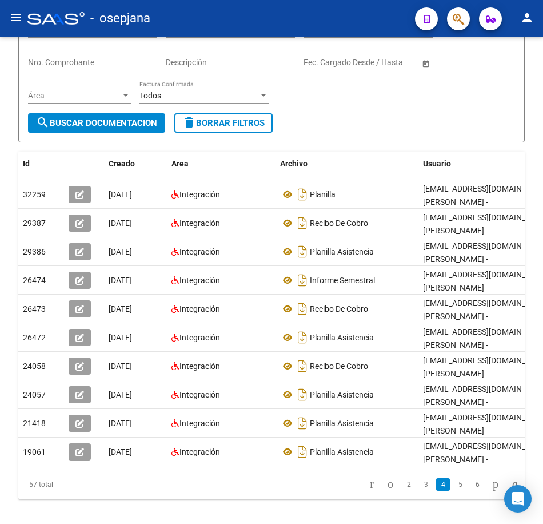
click at [367, 120] on form "Filtros Id 27306954542 CUIT / Razón Social Pto. Venta Nro. Comprobante Descripc…" at bounding box center [271, 73] width 507 height 137
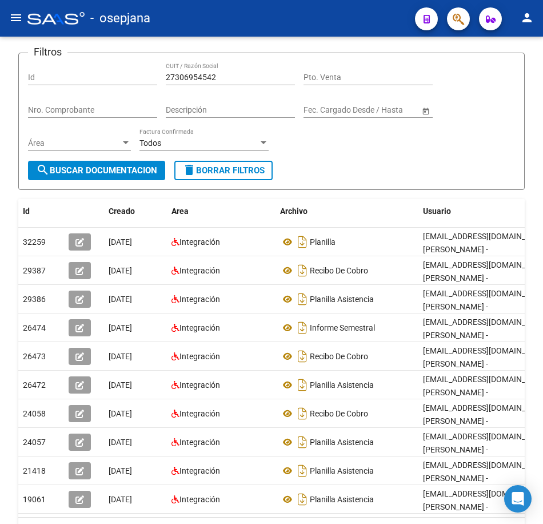
scroll to position [0, 0]
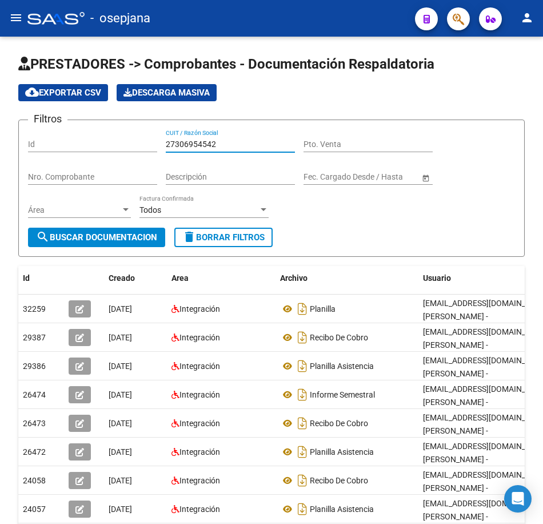
drag, startPoint x: 224, startPoint y: 140, endPoint x: 101, endPoint y: 142, distance: 123.0
click at [101, 142] on div "Filtros Id 27306954542 CUIT / Razón Social Pto. Venta Nro. Comprobante Descripc…" at bounding box center [271, 178] width 487 height 98
paste input "10451261"
click at [146, 237] on span "search Buscar Documentacion" at bounding box center [96, 237] width 121 height 10
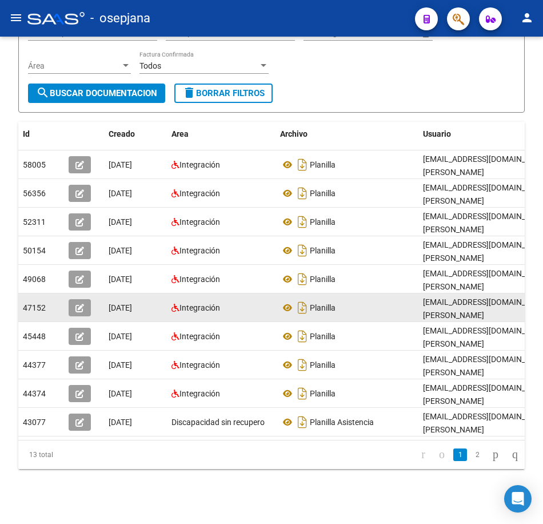
scroll to position [153, 0]
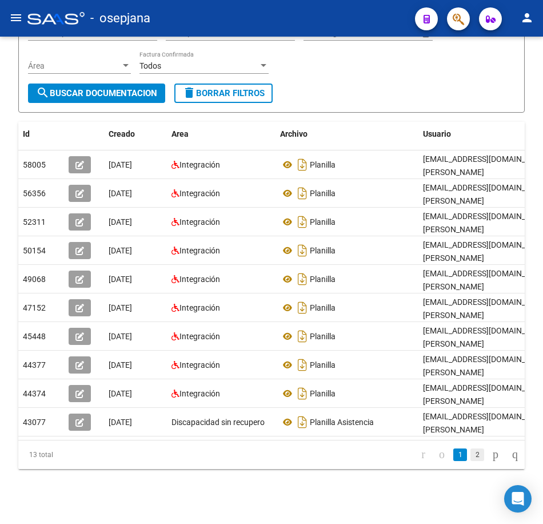
click at [471, 456] on link "2" at bounding box center [478, 454] width 14 height 13
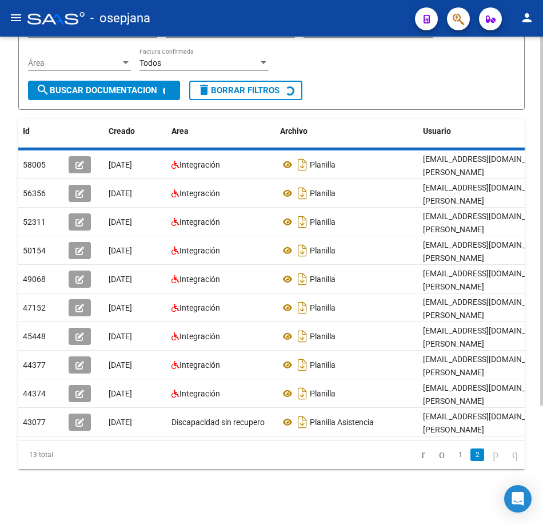
scroll to position [0, 0]
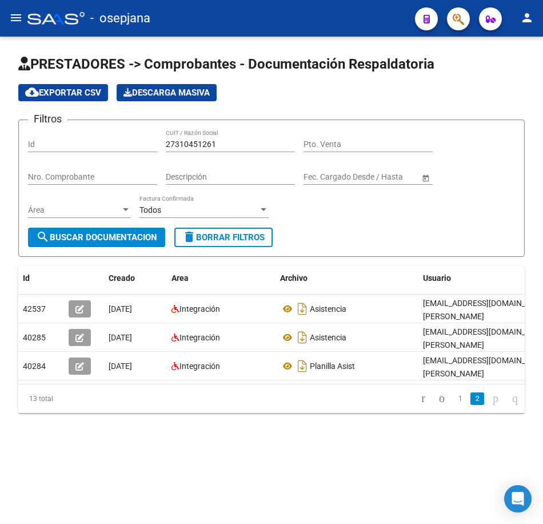
drag, startPoint x: 232, startPoint y: 138, endPoint x: 214, endPoint y: 144, distance: 19.2
click at [218, 144] on div "27310451261 CUIT / Razón Social" at bounding box center [230, 140] width 129 height 23
drag, startPoint x: 221, startPoint y: 141, endPoint x: 55, endPoint y: 133, distance: 166.0
click at [55, 133] on div "Filtros Id 27310451261 CUIT / Razón Social Pto. Venta Nro. Comprobante Descripc…" at bounding box center [271, 178] width 487 height 98
paste input "207398"
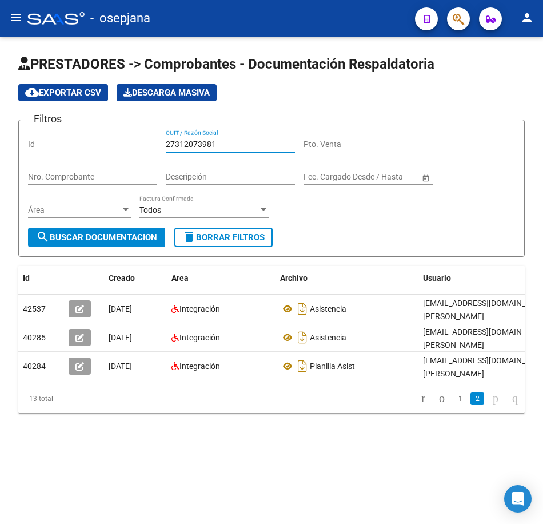
click at [134, 230] on button "search Buscar Documentacion" at bounding box center [96, 237] width 137 height 19
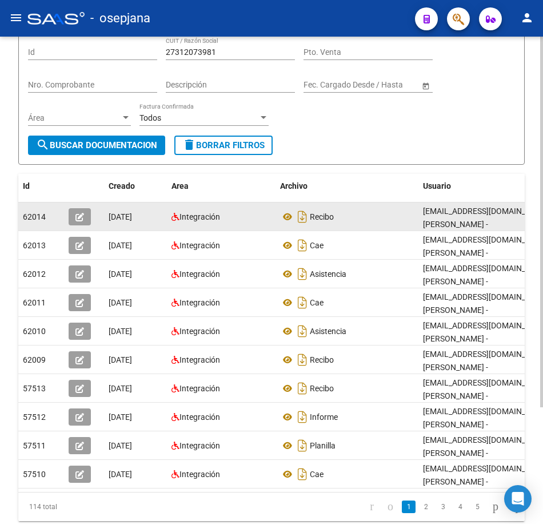
scroll to position [114, 0]
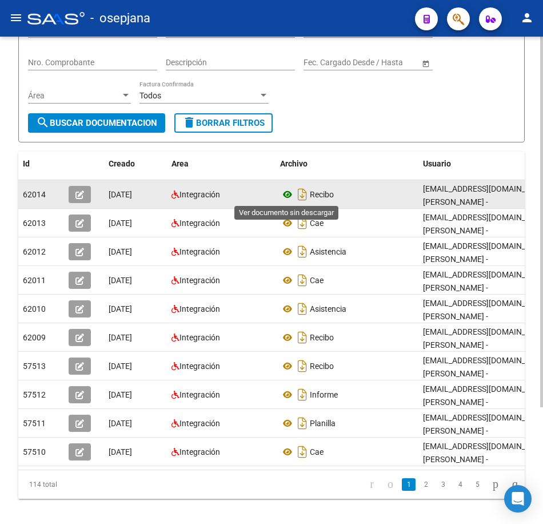
click at [288, 194] on icon at bounding box center [287, 195] width 15 height 14
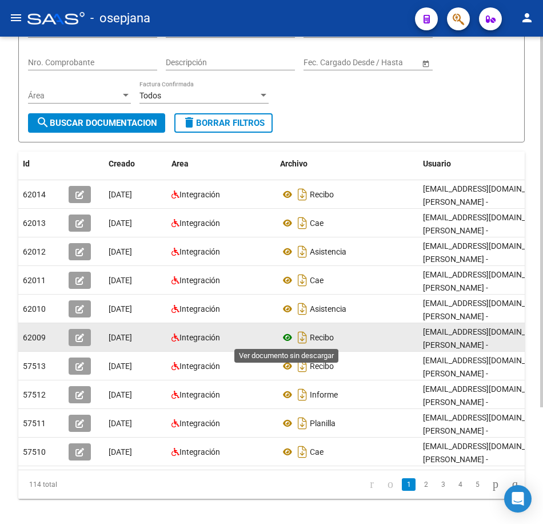
click at [286, 337] on icon at bounding box center [287, 338] width 15 height 14
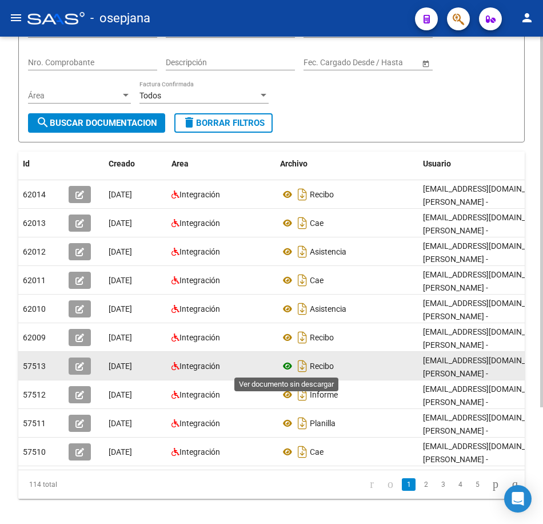
click at [287, 367] on icon at bounding box center [287, 366] width 15 height 14
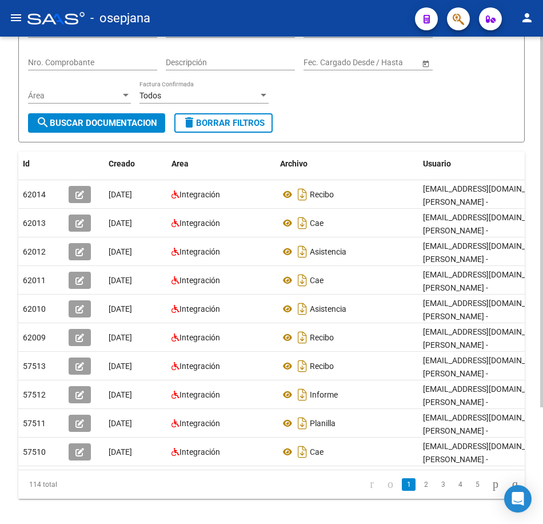
click at [339, 105] on div "Filtros Id 27312073981 CUIT / Razón Social Pto. Venta Nro. Comprobante Descripc…" at bounding box center [271, 64] width 487 height 98
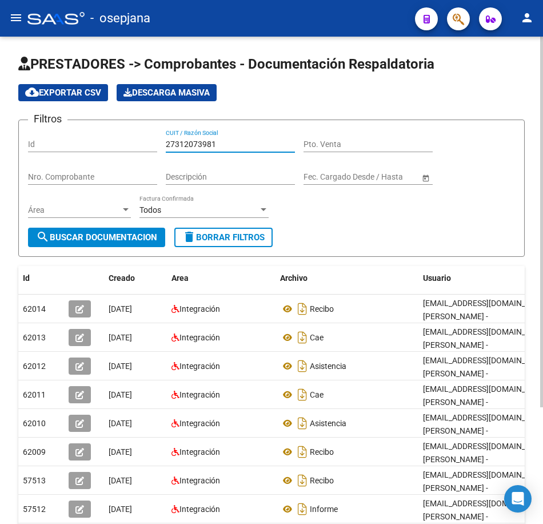
drag, startPoint x: 232, startPoint y: 141, endPoint x: 50, endPoint y: 140, distance: 181.3
click at [50, 140] on div "Filtros Id 27312073981 CUIT / Razón Social Pto. Venta Nro. Comprobante Descripc…" at bounding box center [271, 178] width 487 height 98
paste input "7044904"
click at [140, 246] on button "search Buscar Documentacion" at bounding box center [96, 237] width 137 height 19
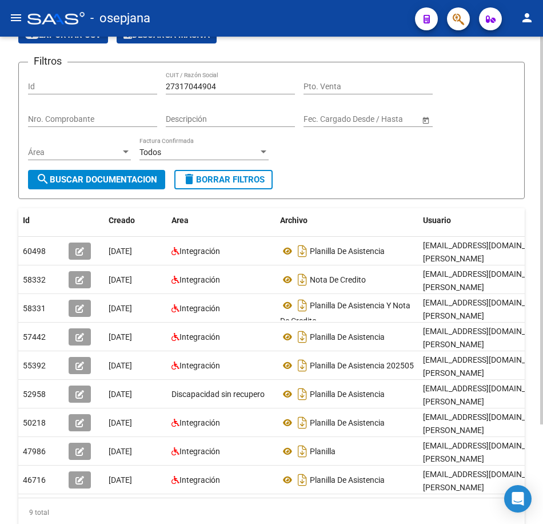
scroll to position [114, 0]
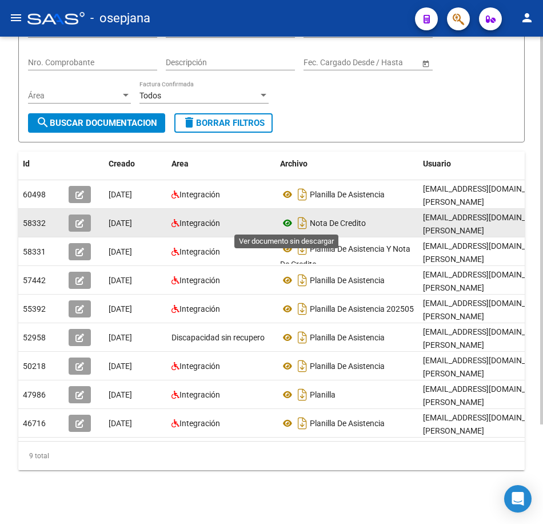
click at [289, 223] on icon at bounding box center [287, 223] width 15 height 14
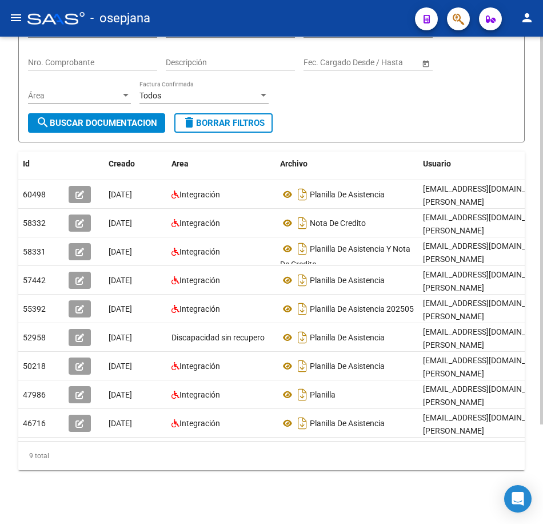
click at [363, 123] on form "Filtros Id 27317044904 CUIT / Razón Social Pto. Venta Nro. Comprobante Descripc…" at bounding box center [271, 73] width 507 height 137
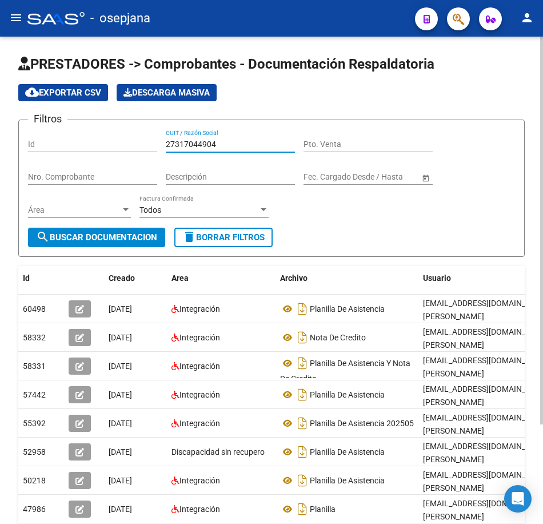
drag, startPoint x: 219, startPoint y: 143, endPoint x: 26, endPoint y: 142, distance: 193.3
click at [26, 142] on form "Filtros Id 27317044904 CUIT / Razón Social Pto. Venta Nro. Comprobante Descripc…" at bounding box center [271, 188] width 507 height 137
paste input "292508331"
type input "27292508331"
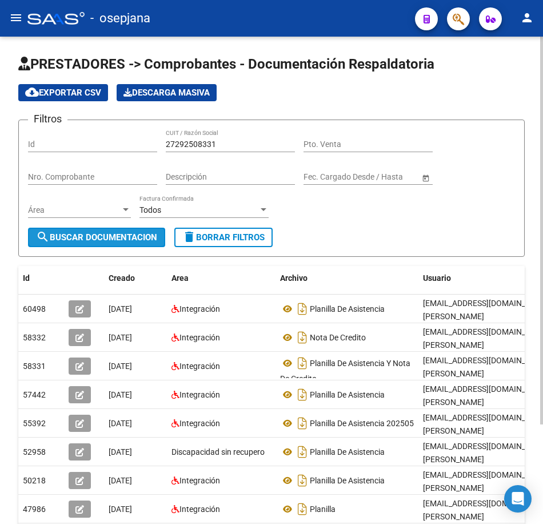
click at [113, 242] on span "search Buscar Documentacion" at bounding box center [96, 237] width 121 height 10
